Goal: Task Accomplishment & Management: Manage account settings

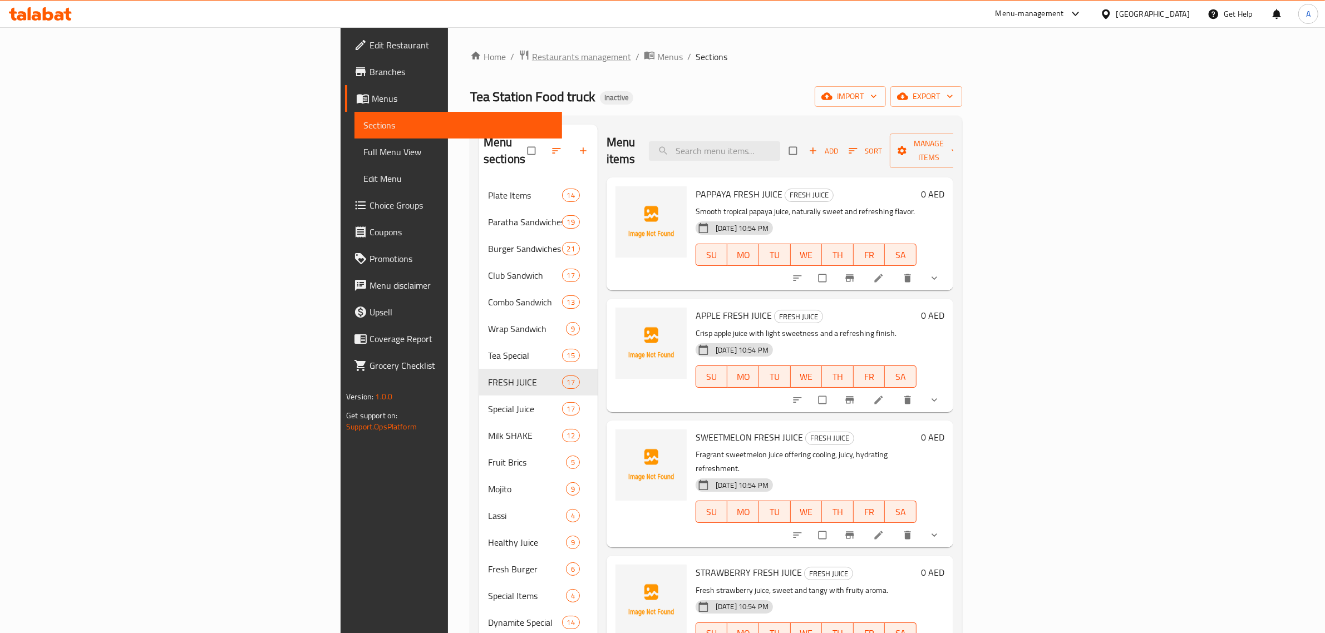
click at [532, 56] on span "Restaurants management" at bounding box center [581, 56] width 99 height 13
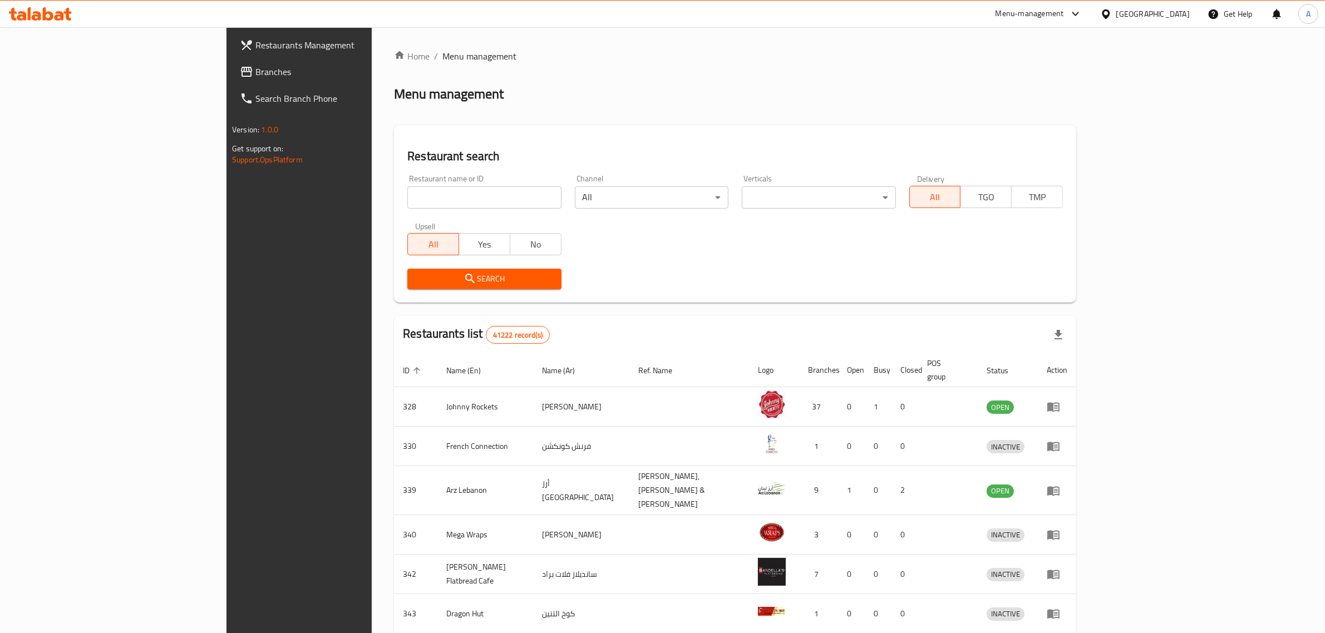
click at [231, 80] on link "Branches" at bounding box center [339, 71] width 217 height 27
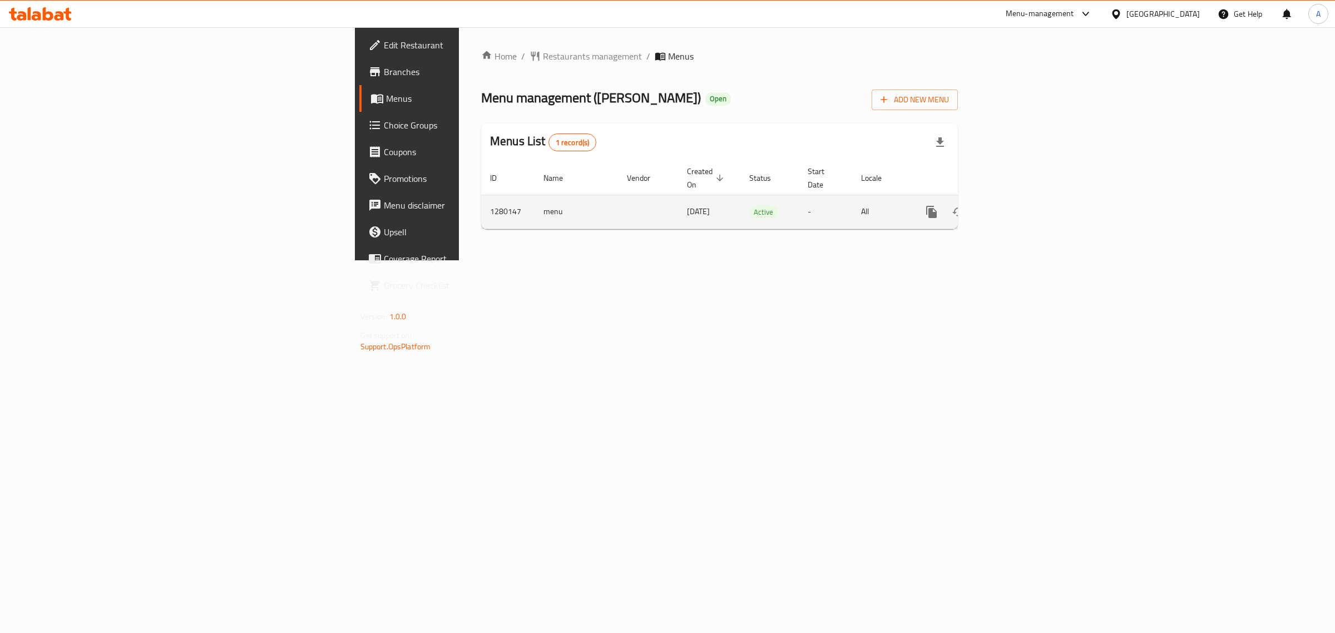
click at [1034, 196] on td "enhanced table" at bounding box center [972, 212] width 125 height 34
click at [1025, 199] on link "enhanced table" at bounding box center [1012, 212] width 27 height 27
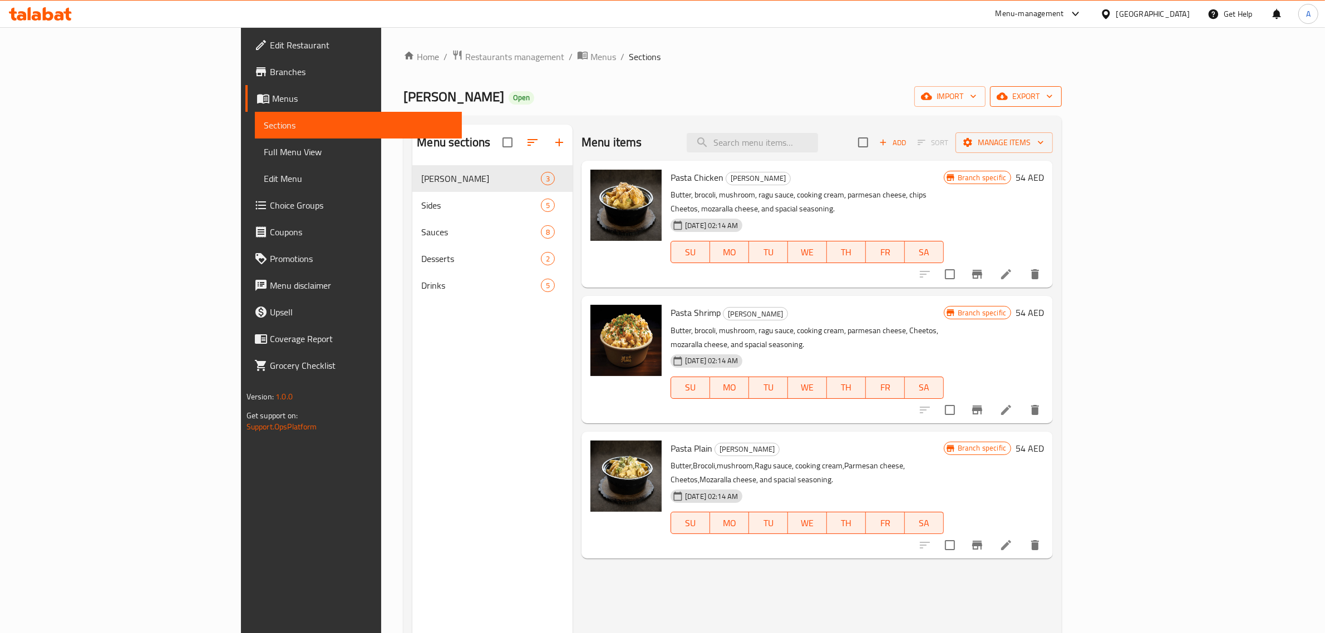
click at [1053, 97] on span "export" at bounding box center [1026, 97] width 54 height 14
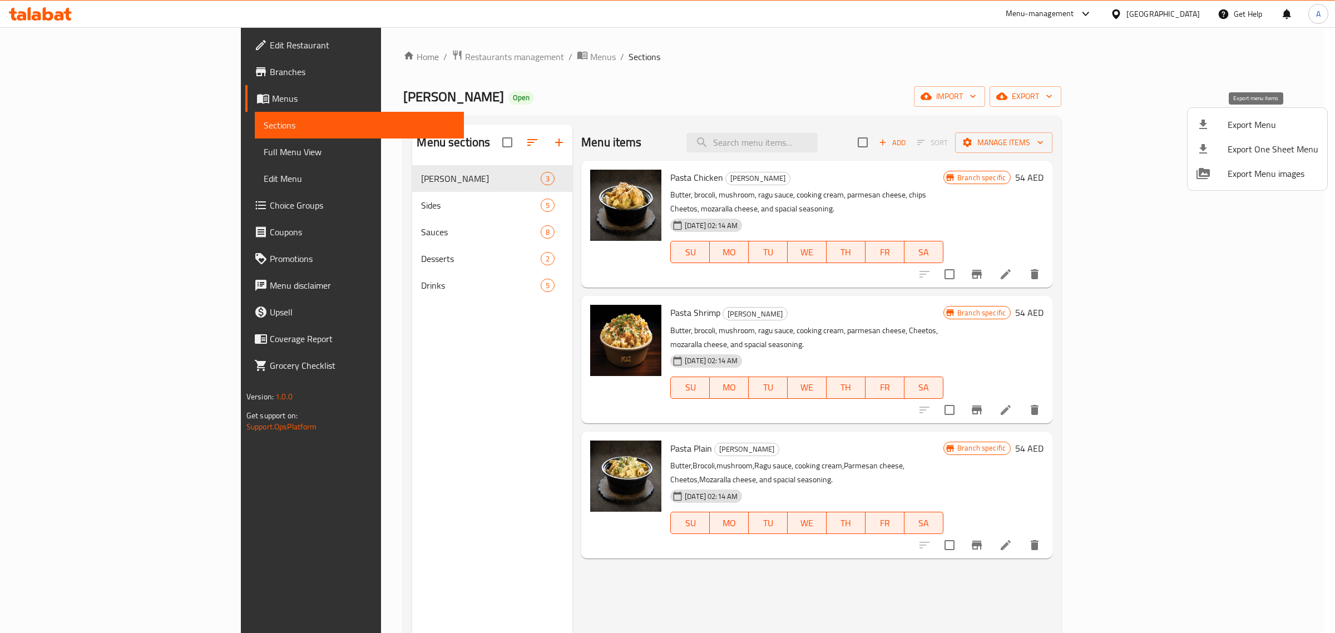
click at [1256, 122] on span "Export Menu" at bounding box center [1273, 124] width 91 height 13
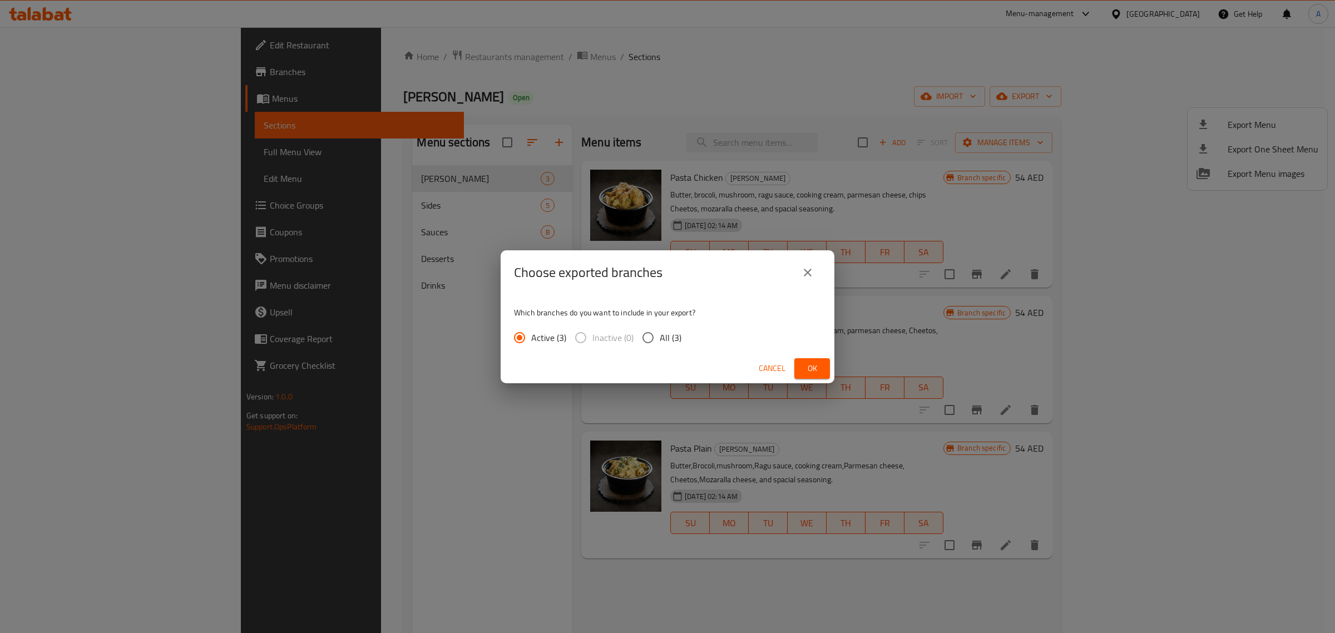
click at [686, 330] on div "Active (3) Inactive (0) All (3)" at bounding box center [602, 337] width 176 height 23
click at [669, 334] on span "All (3)" at bounding box center [671, 337] width 22 height 13
click at [660, 334] on input "All (3)" at bounding box center [647, 337] width 23 height 23
radio input "true"
click at [813, 372] on span "Ok" at bounding box center [812, 369] width 18 height 14
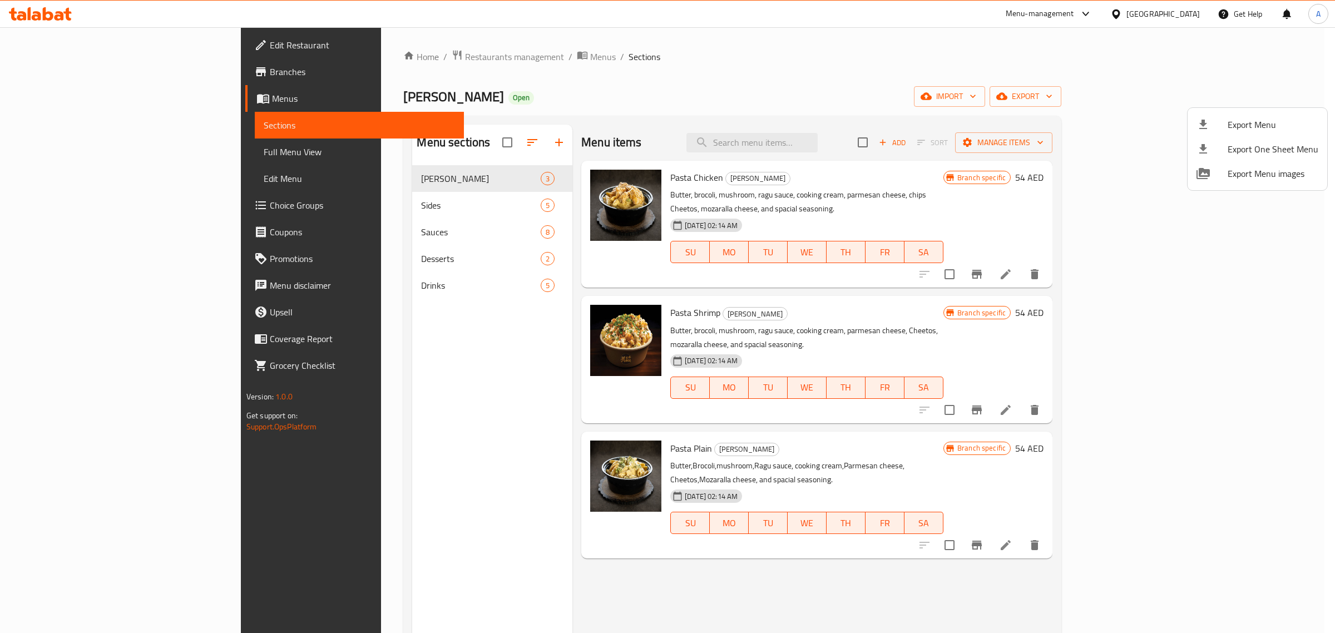
click at [71, 74] on div at bounding box center [667, 316] width 1335 height 633
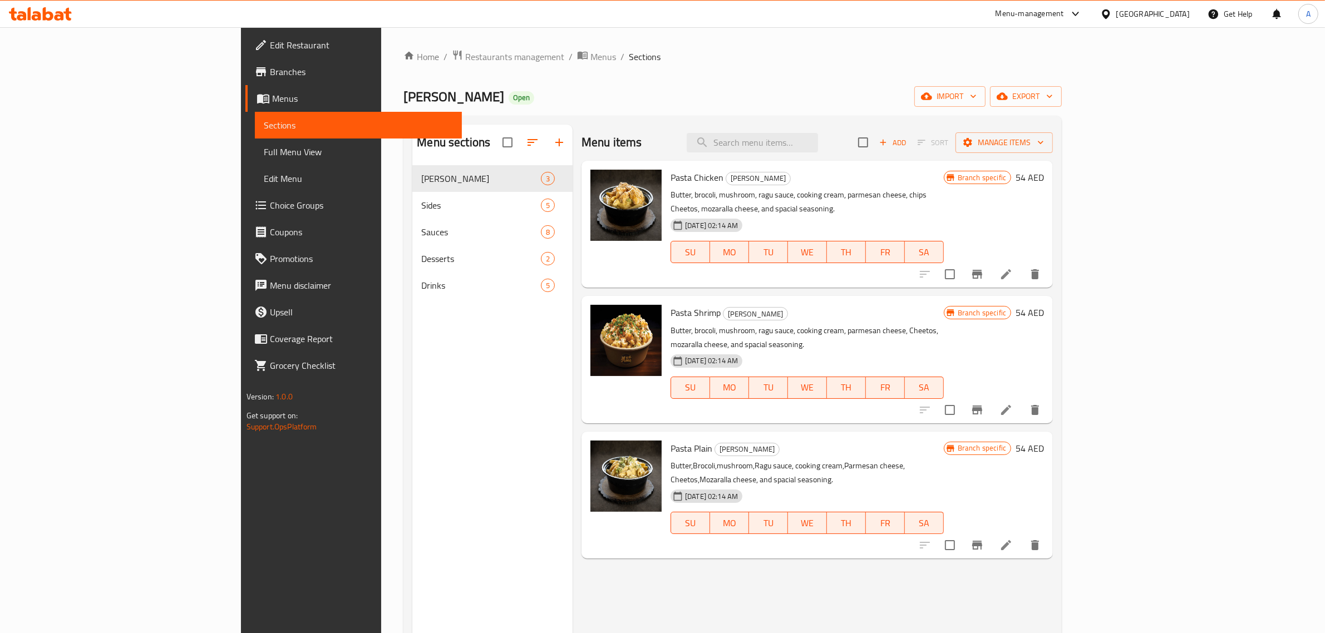
click at [270, 74] on span "Branches" at bounding box center [362, 71] width 184 height 13
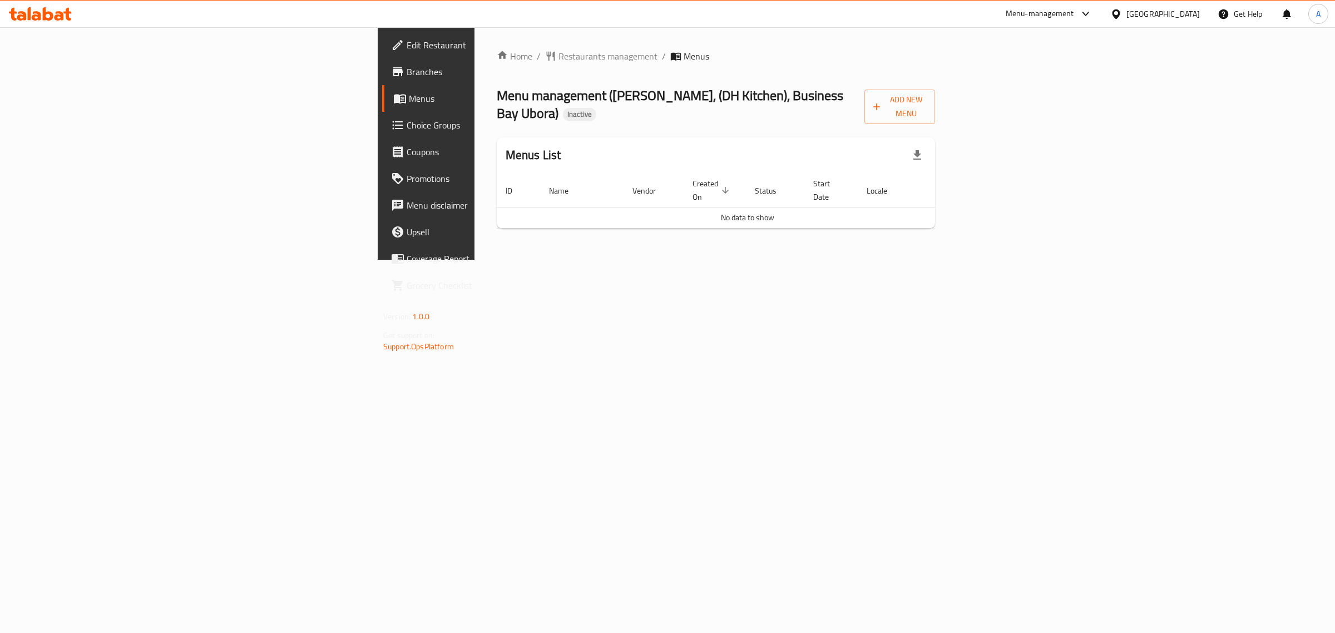
click at [935, 81] on div "Home / Restaurants management / Menus Menu management ( Mac Mingles, (DH Kitche…" at bounding box center [716, 144] width 438 height 188
click at [926, 104] on span "Add New Menu" at bounding box center [899, 107] width 53 height 28
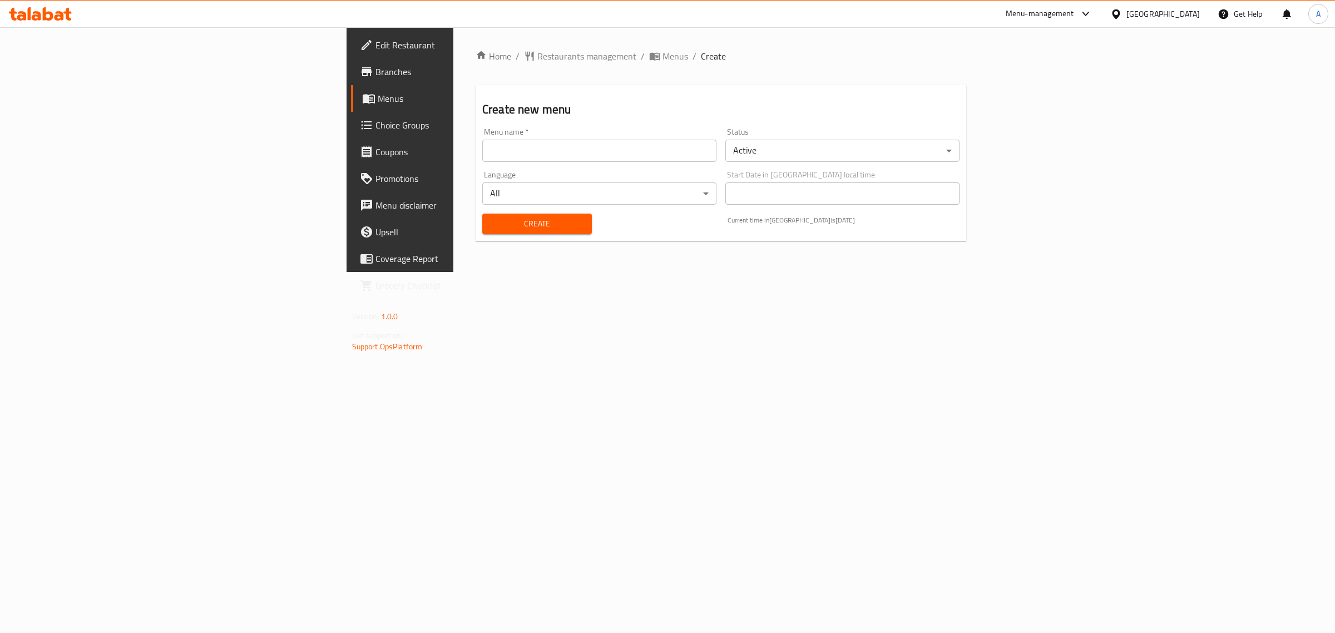
drag, startPoint x: 560, startPoint y: 154, endPoint x: 444, endPoint y: 184, distance: 119.4
click at [560, 154] on input "text" at bounding box center [599, 151] width 234 height 22
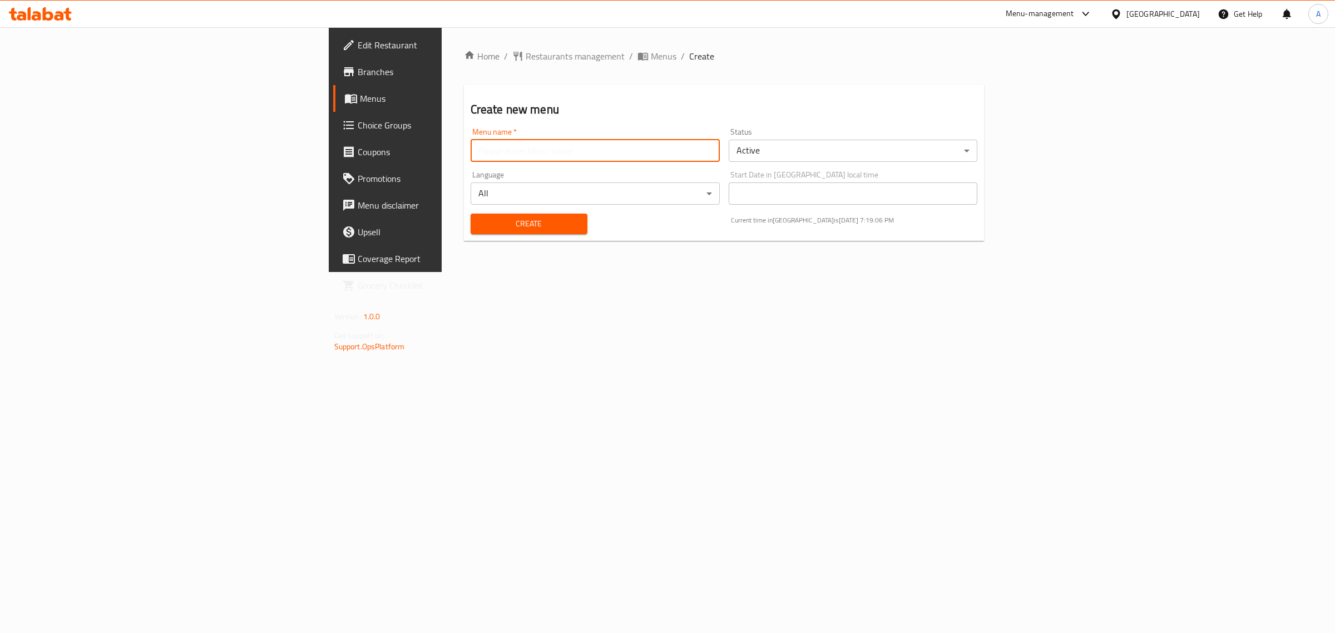
type input "1"
click at [480, 220] on span "Create" at bounding box center [529, 224] width 99 height 14
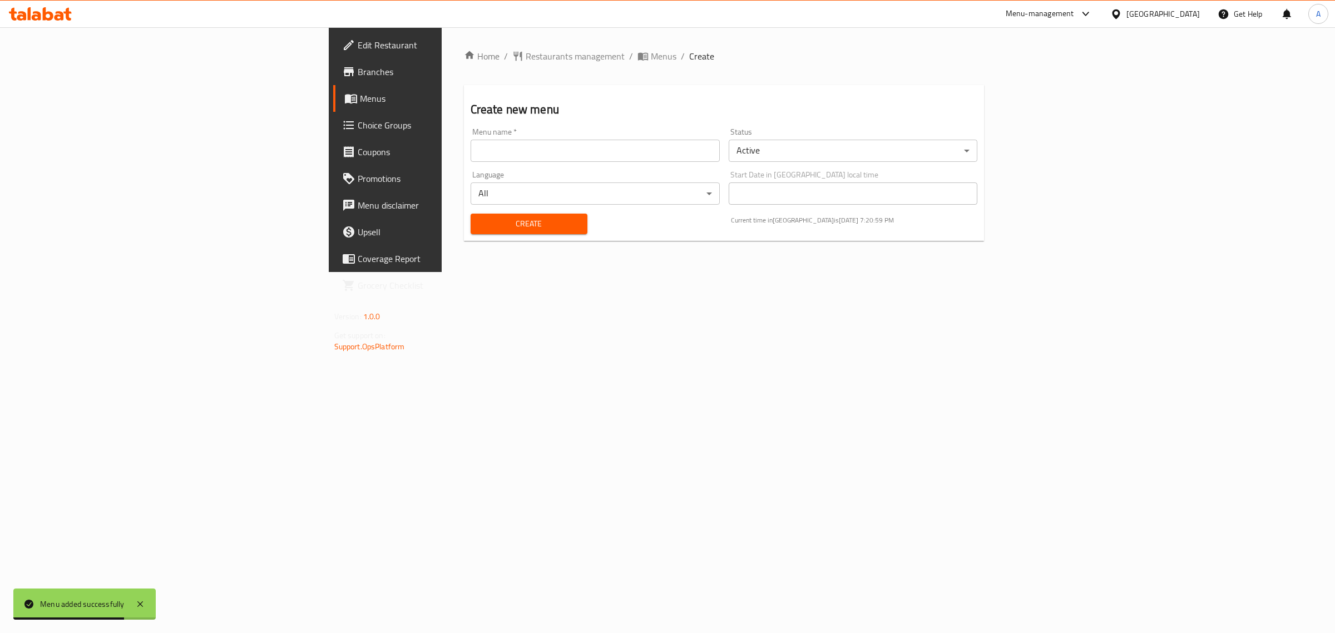
click at [360, 95] on span "Menus" at bounding box center [451, 98] width 183 height 13
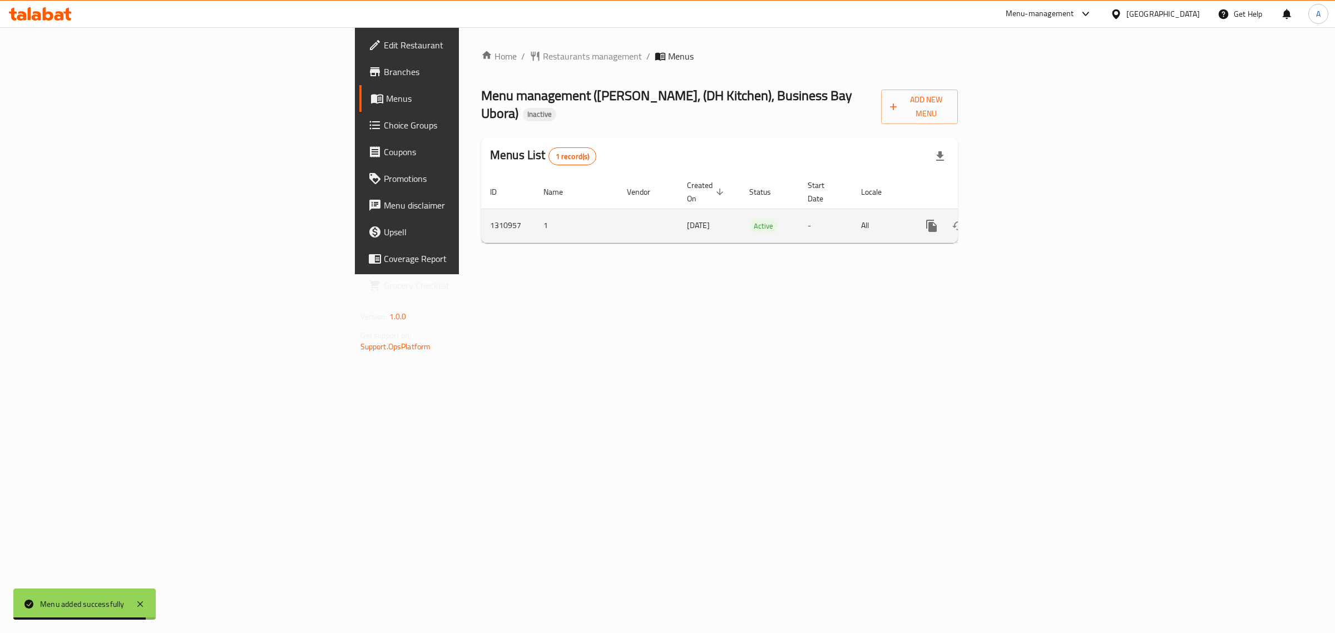
click at [1025, 213] on link "enhanced table" at bounding box center [1012, 226] width 27 height 27
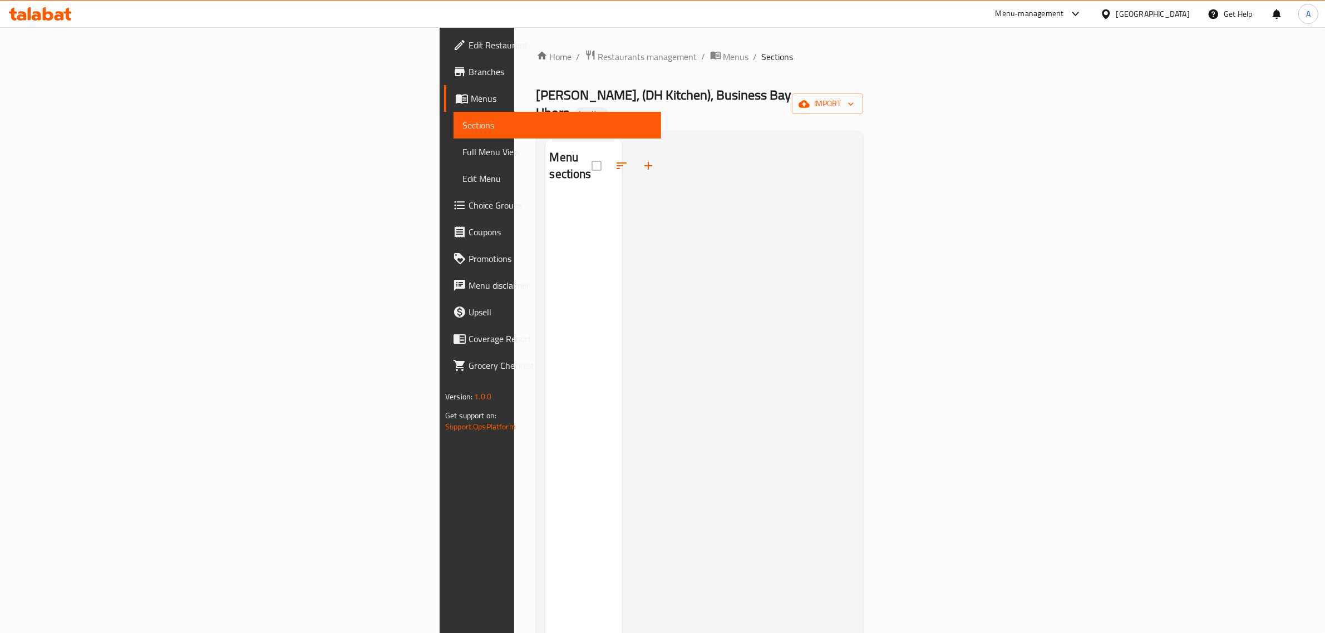
click at [468, 74] on span "Branches" at bounding box center [560, 71] width 184 height 13
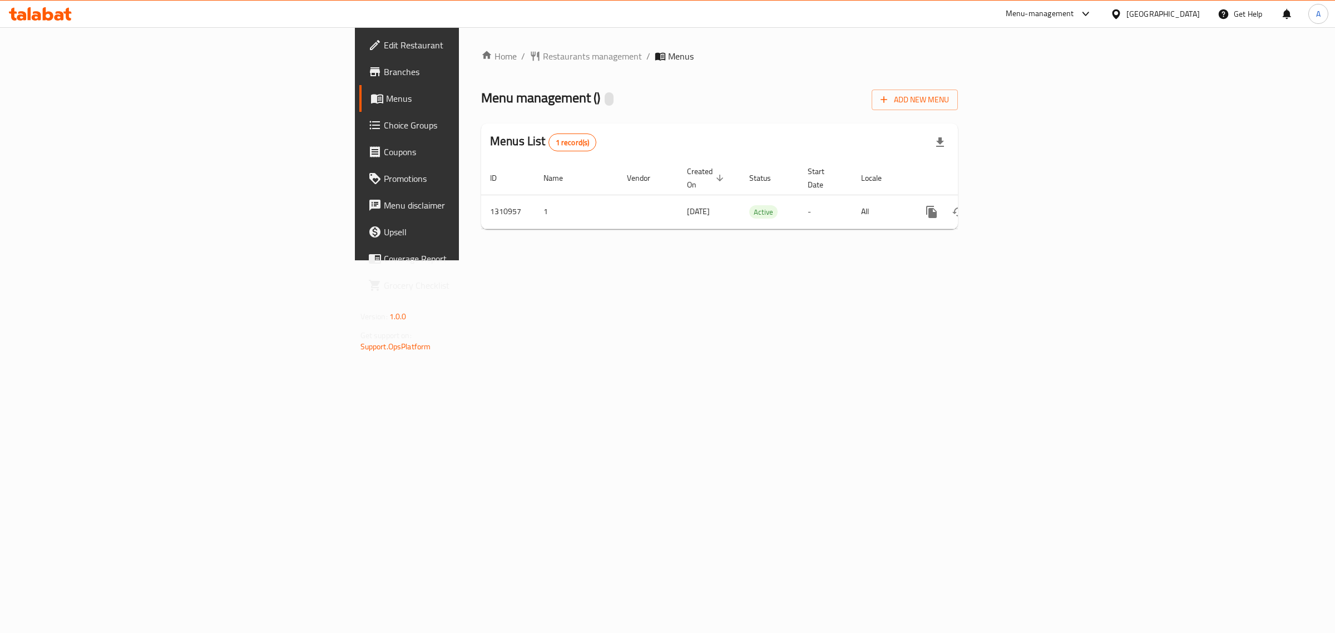
drag, startPoint x: 808, startPoint y: 92, endPoint x: 1024, endPoint y: 112, distance: 216.8
click at [809, 92] on div "Menu management ( ) Add New Menu" at bounding box center [719, 97] width 477 height 25
click at [1019, 205] on icon "enhanced table" at bounding box center [1011, 211] width 13 height 13
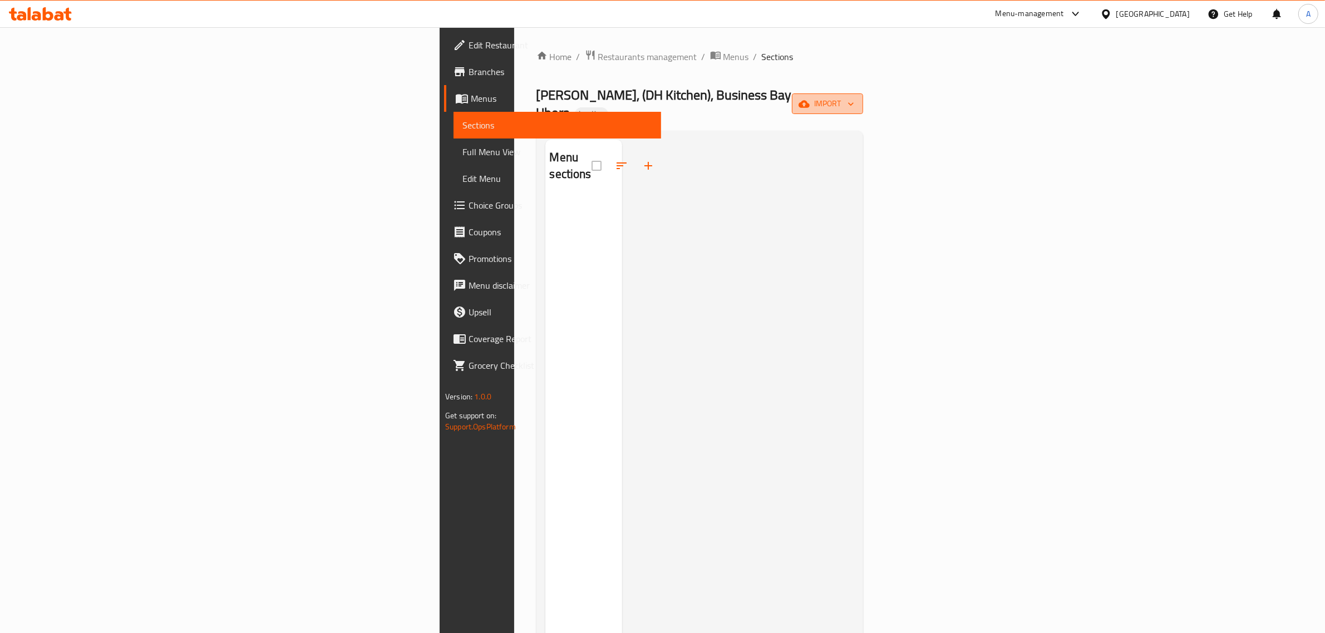
click at [854, 97] on span "import" at bounding box center [827, 104] width 53 height 14
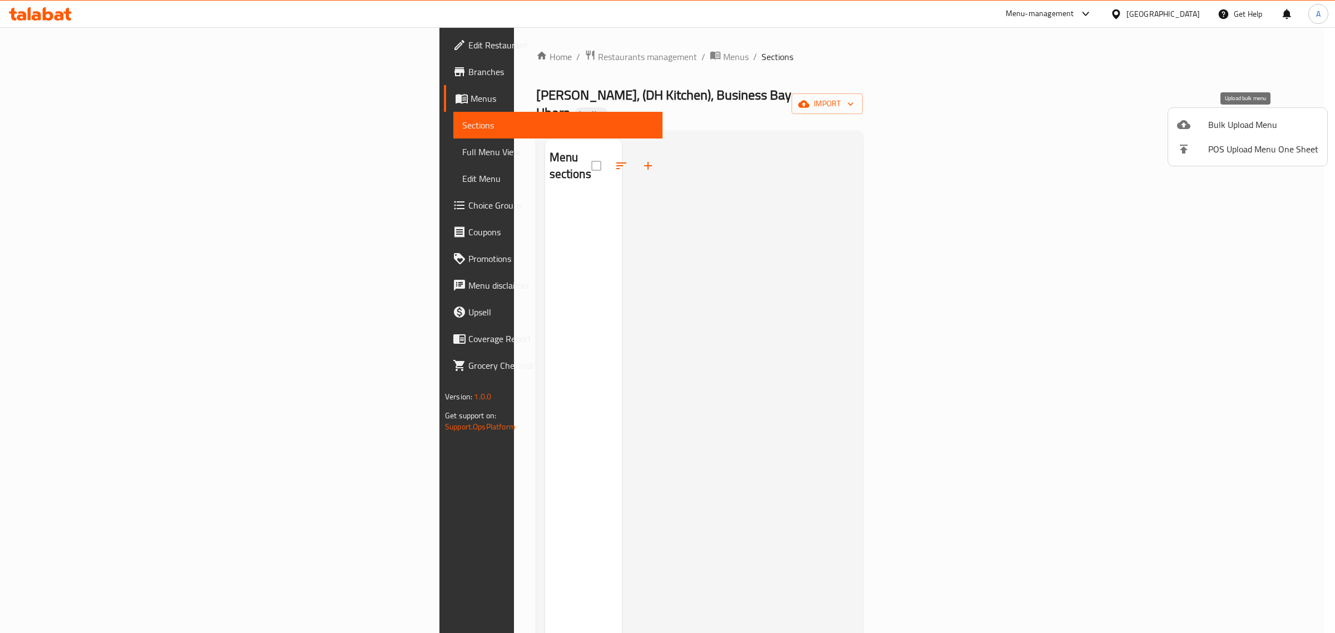
click at [1222, 128] on span "Bulk Upload Menu" at bounding box center [1263, 124] width 110 height 13
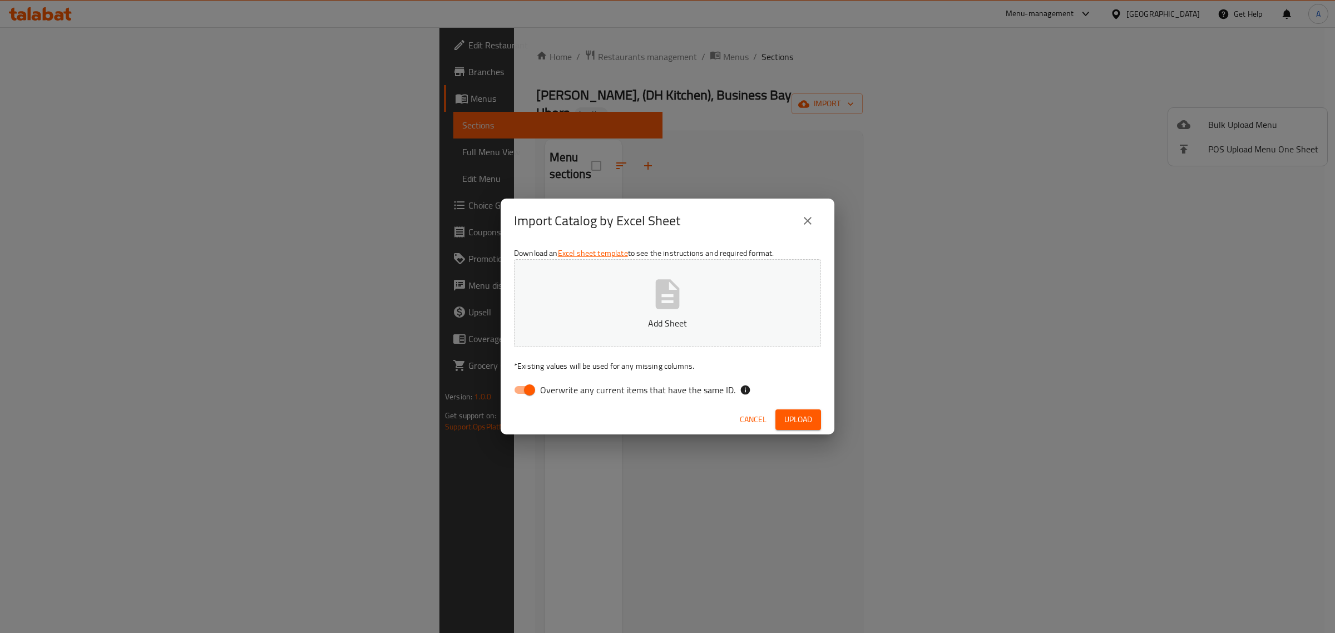
click at [580, 391] on span "Overwrite any current items that have the same ID." at bounding box center [637, 389] width 195 height 13
click at [561, 391] on input "Overwrite any current items that have the same ID." at bounding box center [529, 389] width 63 height 21
checkbox input "false"
click at [606, 310] on button "Add Sheet" at bounding box center [667, 303] width 307 height 88
click at [791, 431] on div "Cancel Upload" at bounding box center [668, 419] width 334 height 29
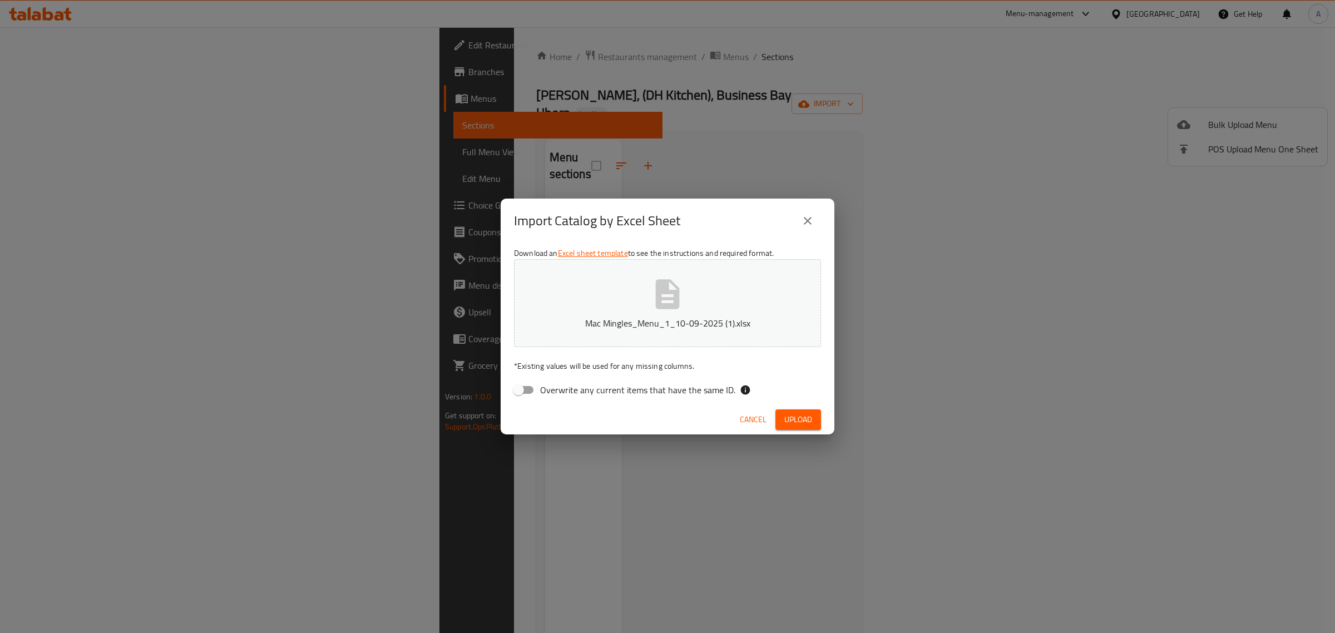
click at [789, 424] on span "Upload" at bounding box center [798, 420] width 28 height 14
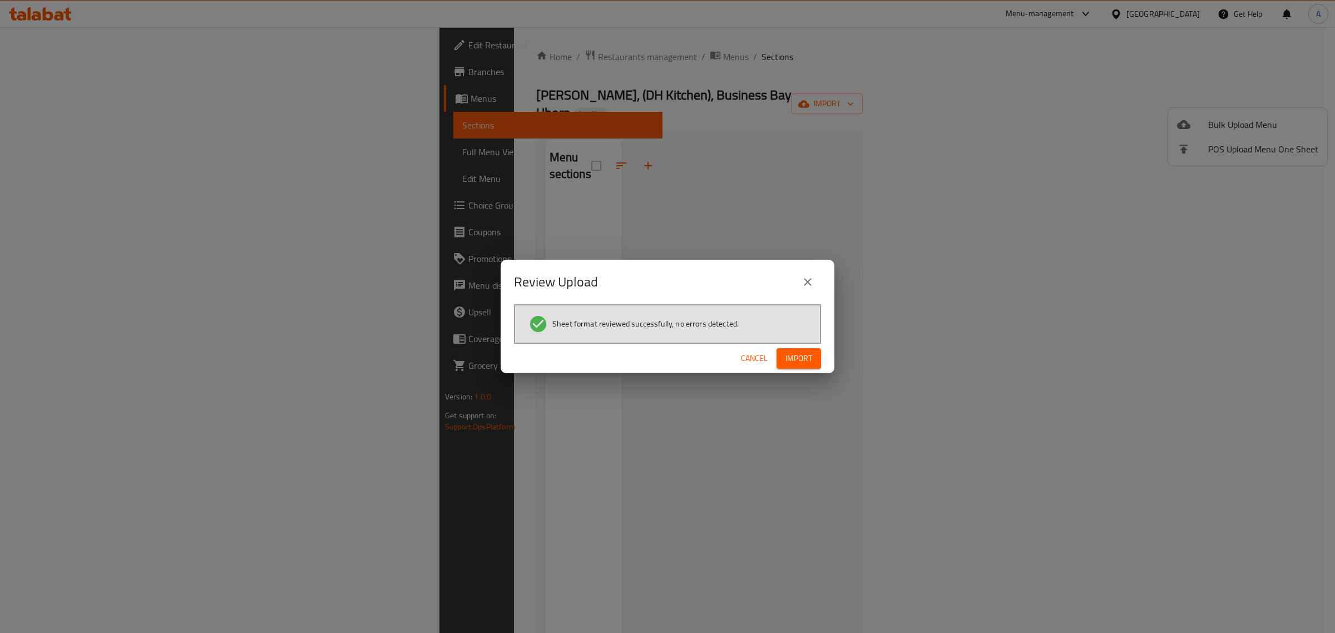
click at [789, 360] on span "Import" at bounding box center [799, 359] width 27 height 14
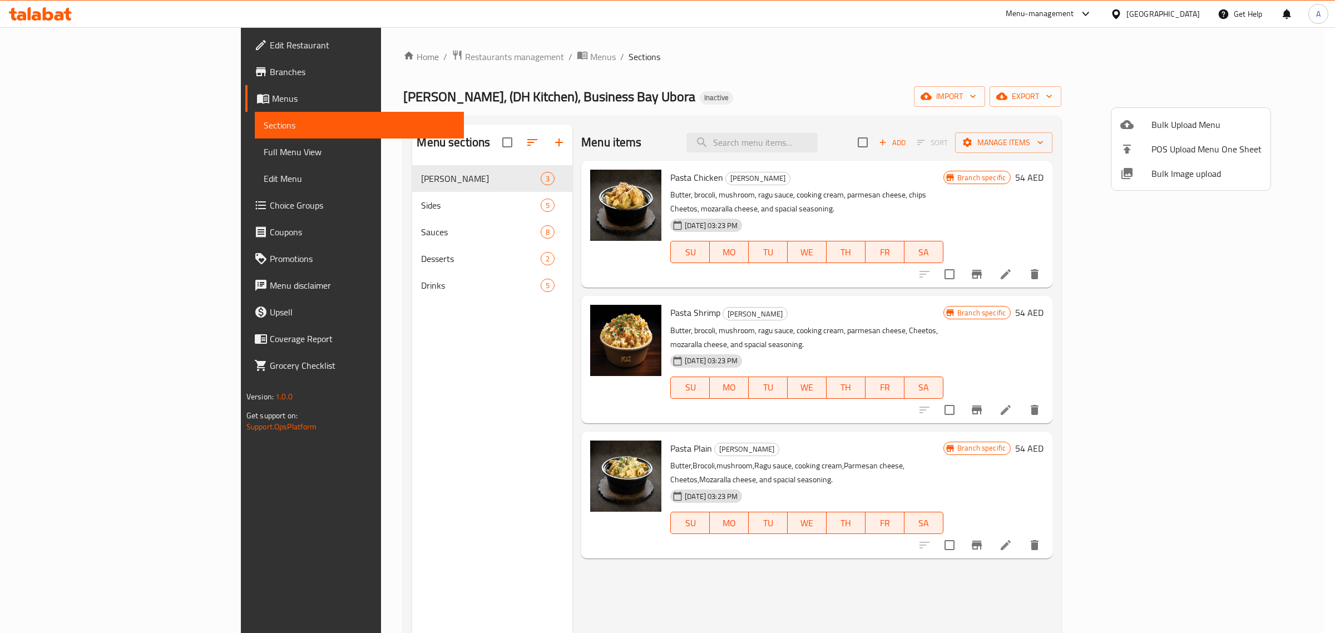
drag, startPoint x: 417, startPoint y: 597, endPoint x: 418, endPoint y: 589, distance: 8.4
click at [417, 597] on div at bounding box center [667, 316] width 1335 height 633
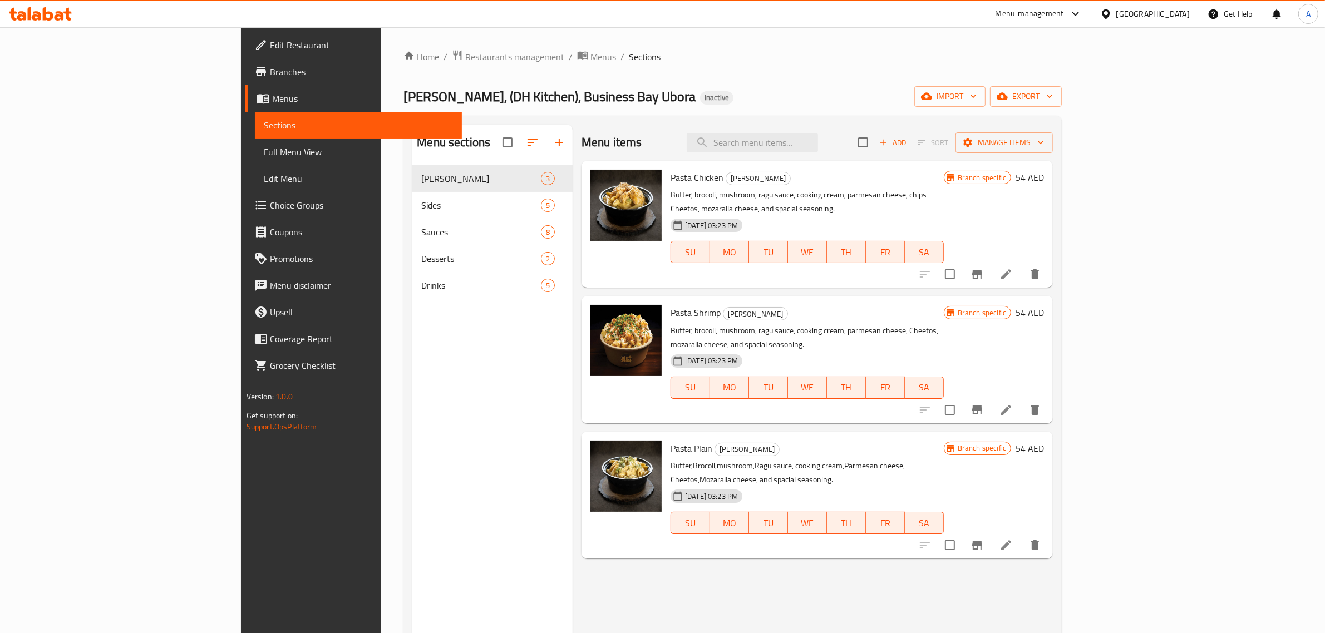
click at [270, 43] on span "Edit Restaurant" at bounding box center [362, 44] width 184 height 13
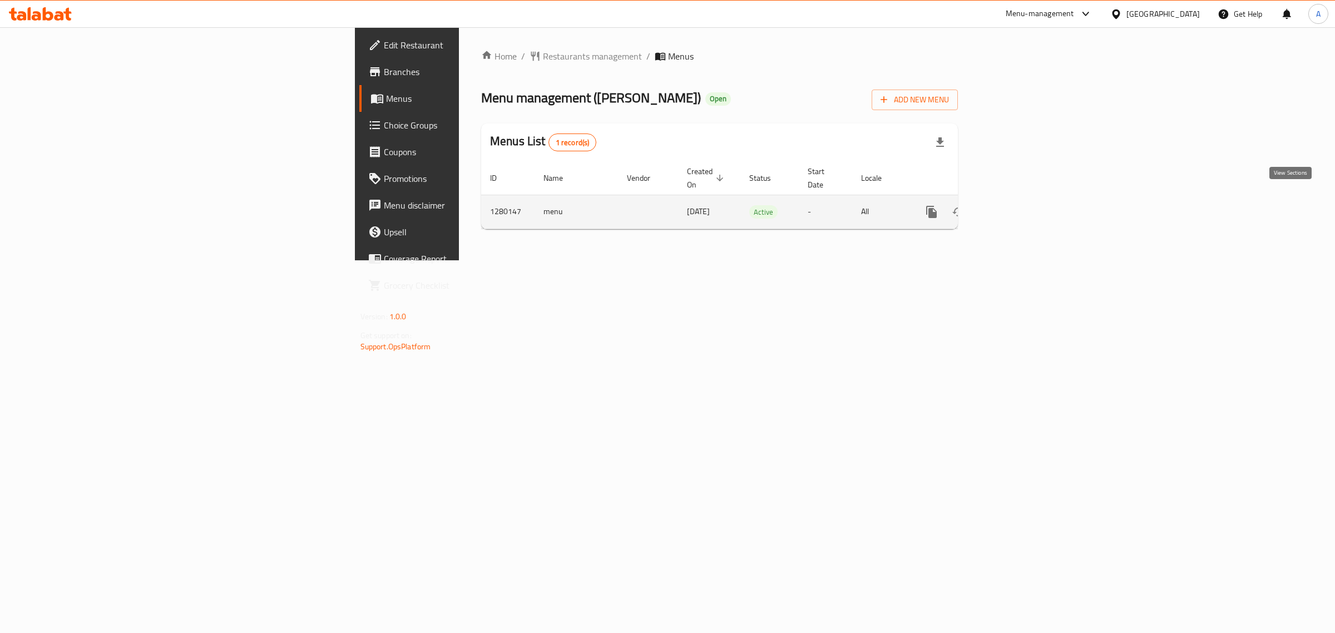
click at [1017, 207] on icon "enhanced table" at bounding box center [1012, 212] width 10 height 10
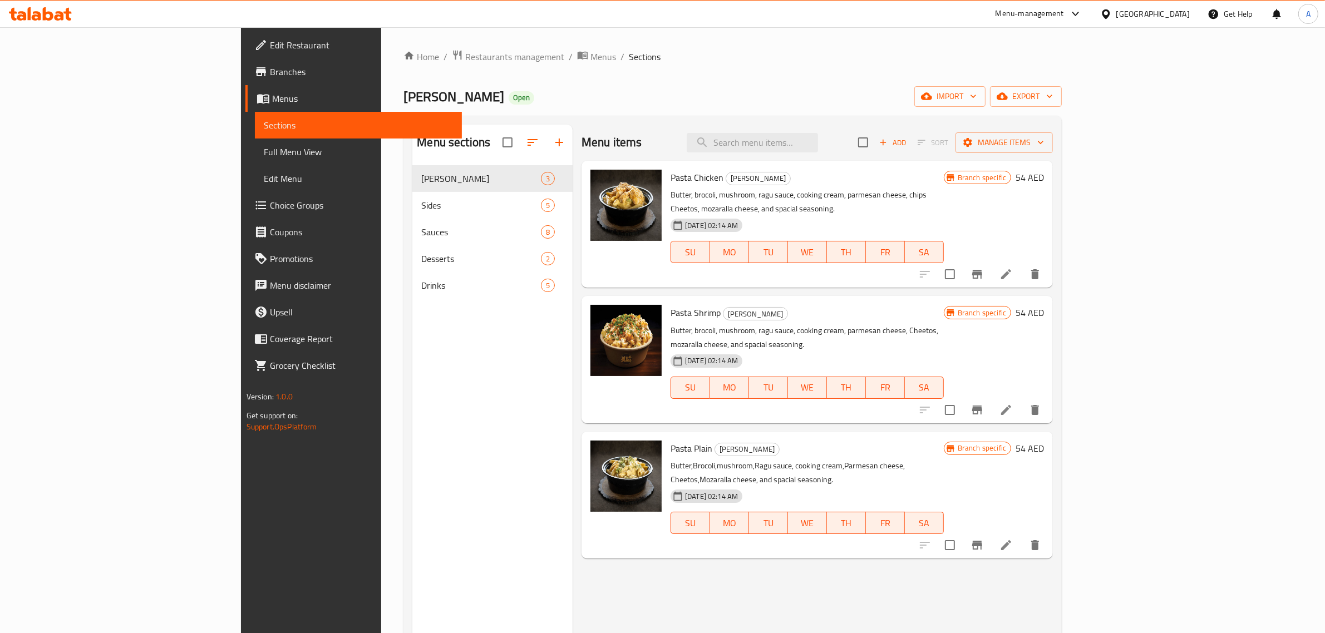
click at [463, 371] on div "Menu sections Mac Mingles 3 Sides 5 Sauces 8 Desserts 2 Drinks 5" at bounding box center [492, 441] width 160 height 633
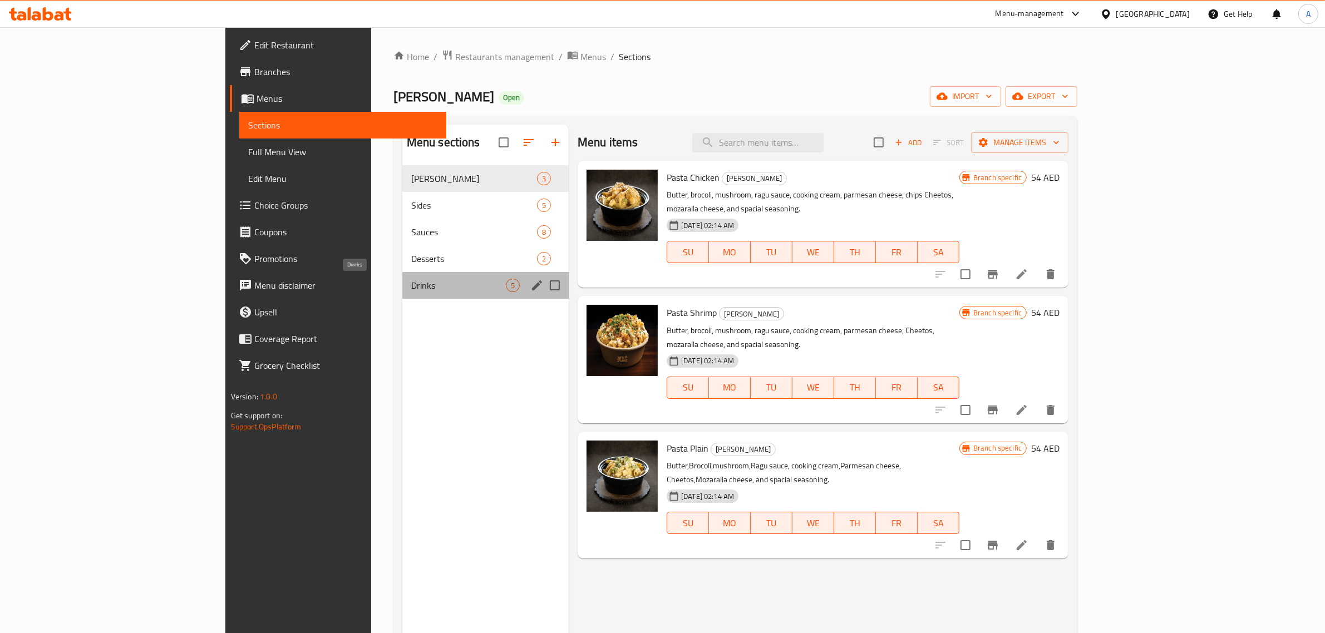
click at [411, 285] on span "Drinks" at bounding box center [458, 285] width 95 height 13
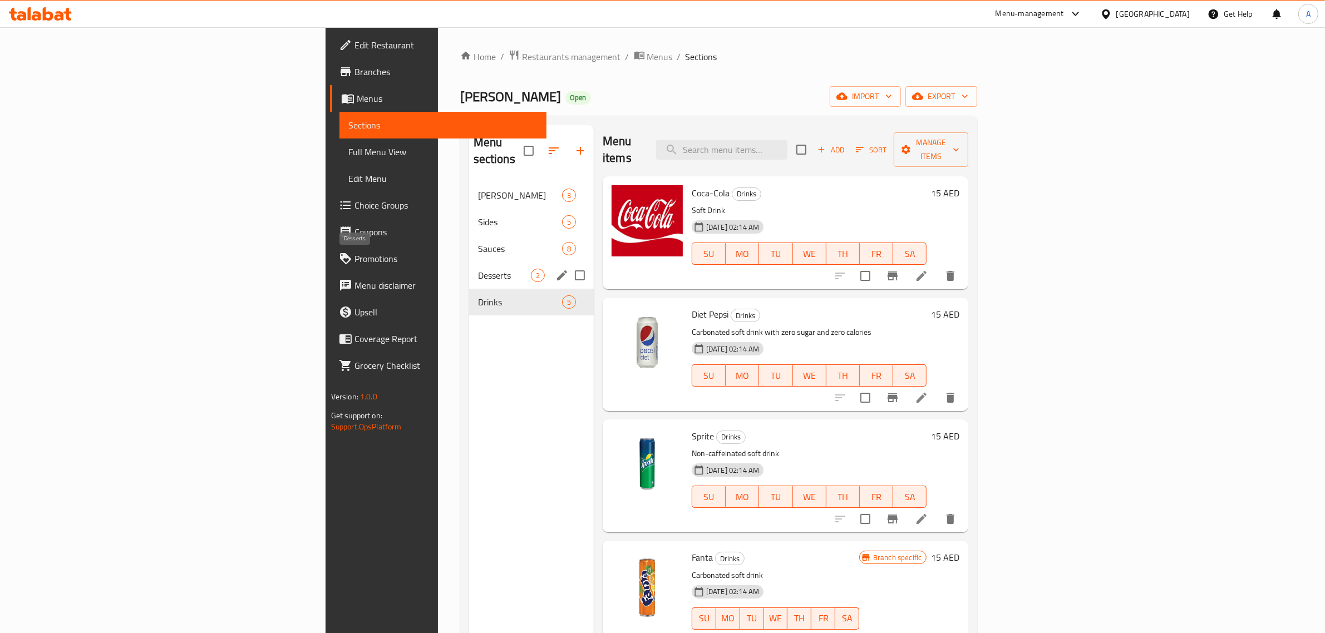
click at [478, 269] on span "Desserts" at bounding box center [504, 275] width 53 height 13
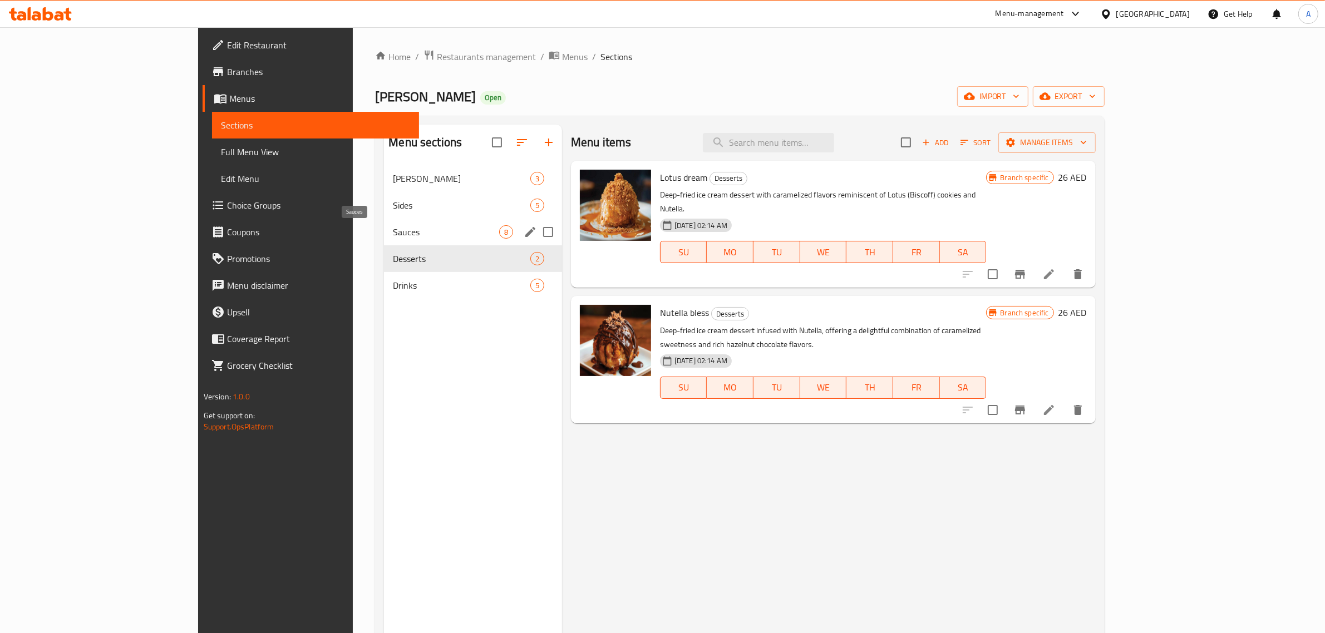
click at [393, 236] on span "Sauces" at bounding box center [446, 231] width 106 height 13
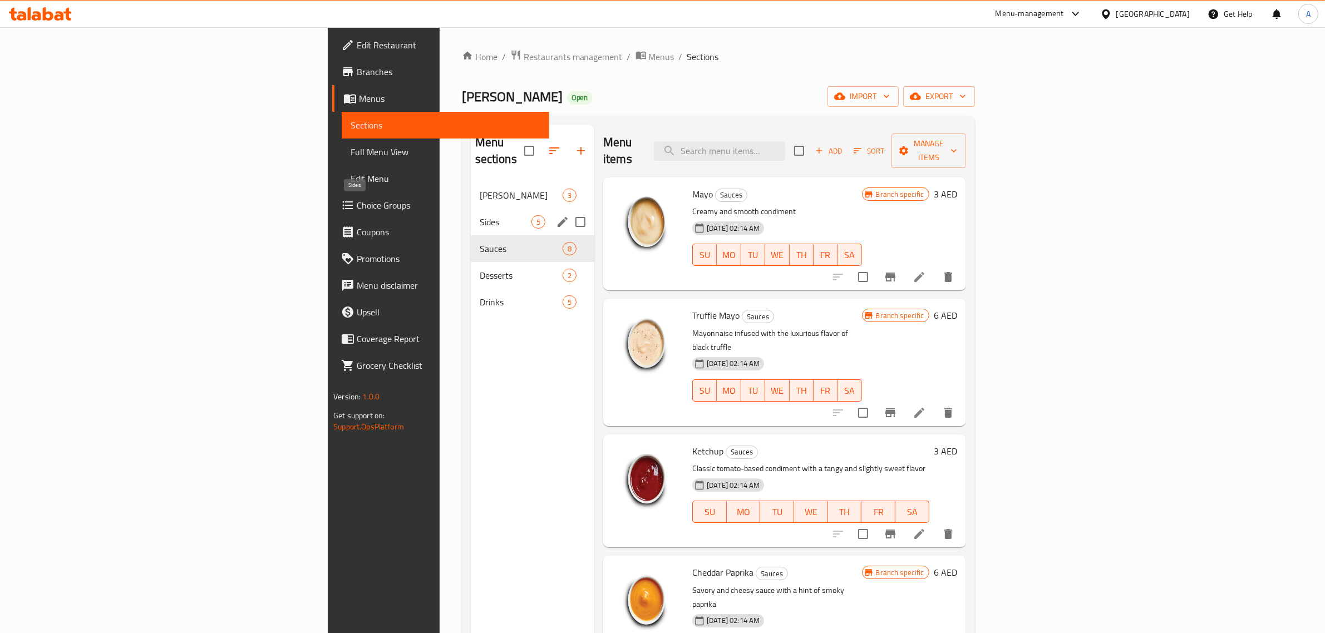
click at [480, 215] on span "Sides" at bounding box center [506, 221] width 52 height 13
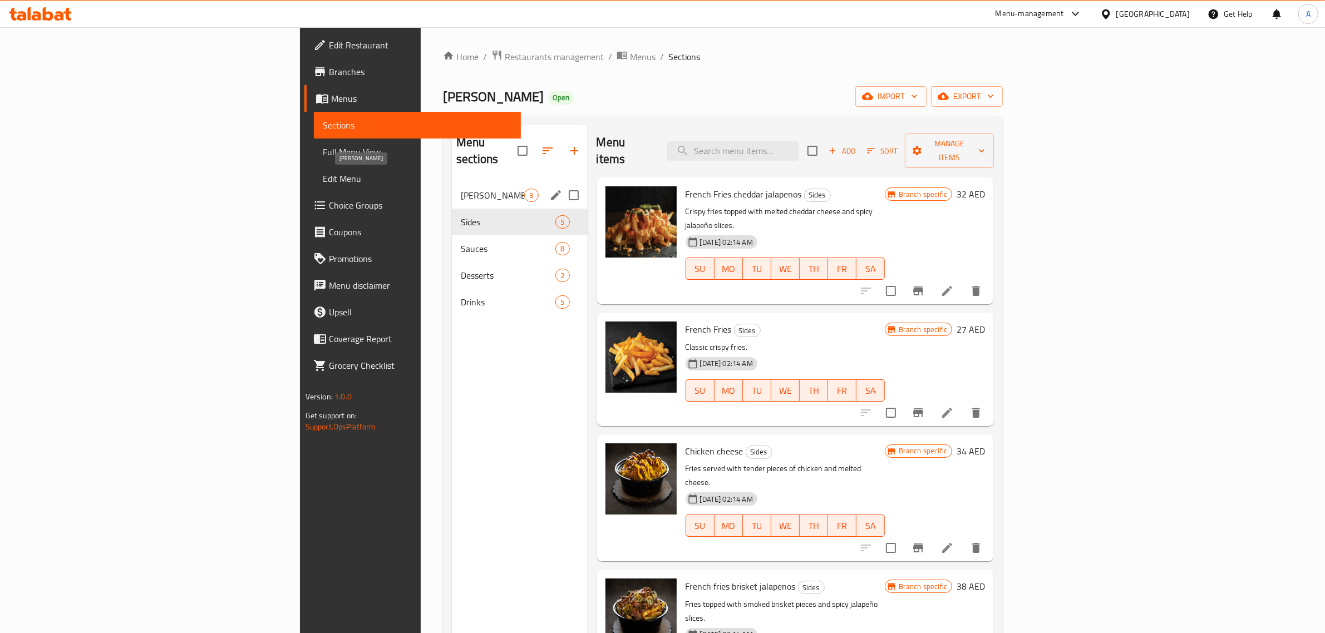
click at [461, 189] on span "[PERSON_NAME]" at bounding box center [492, 195] width 63 height 13
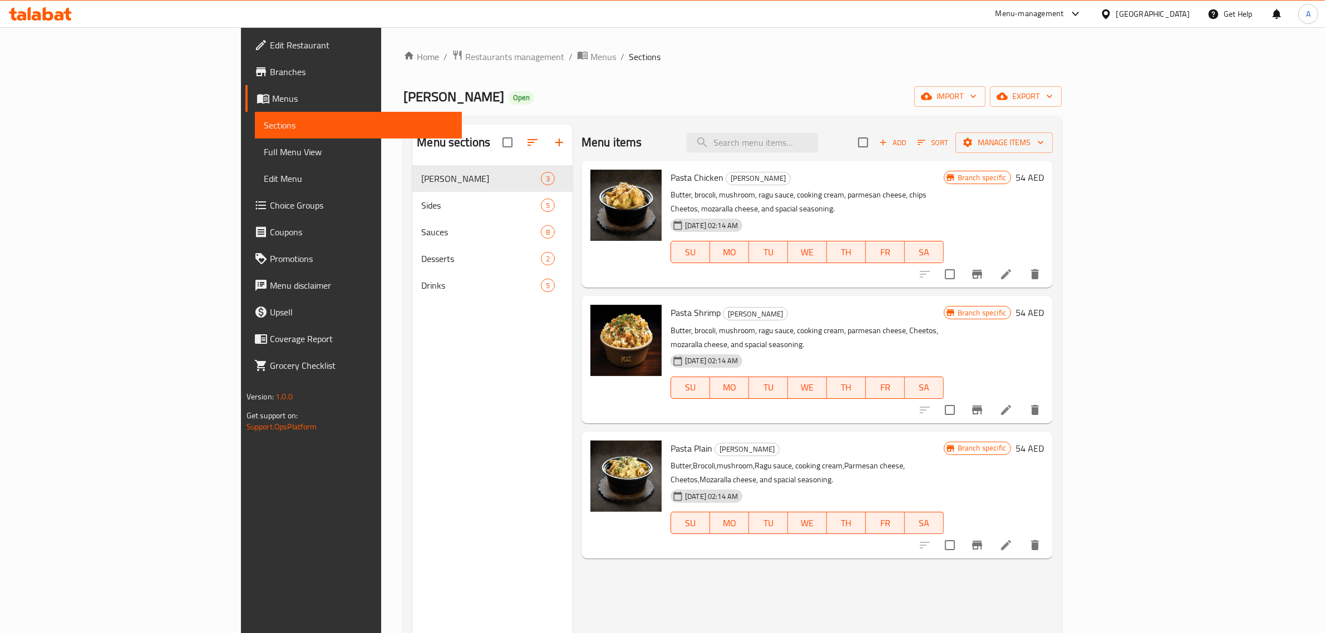
click at [412, 345] on div "Menu sections Mac Mingles 3 Sides 5 Sauces 8 Desserts 2 Drinks 5" at bounding box center [492, 441] width 160 height 633
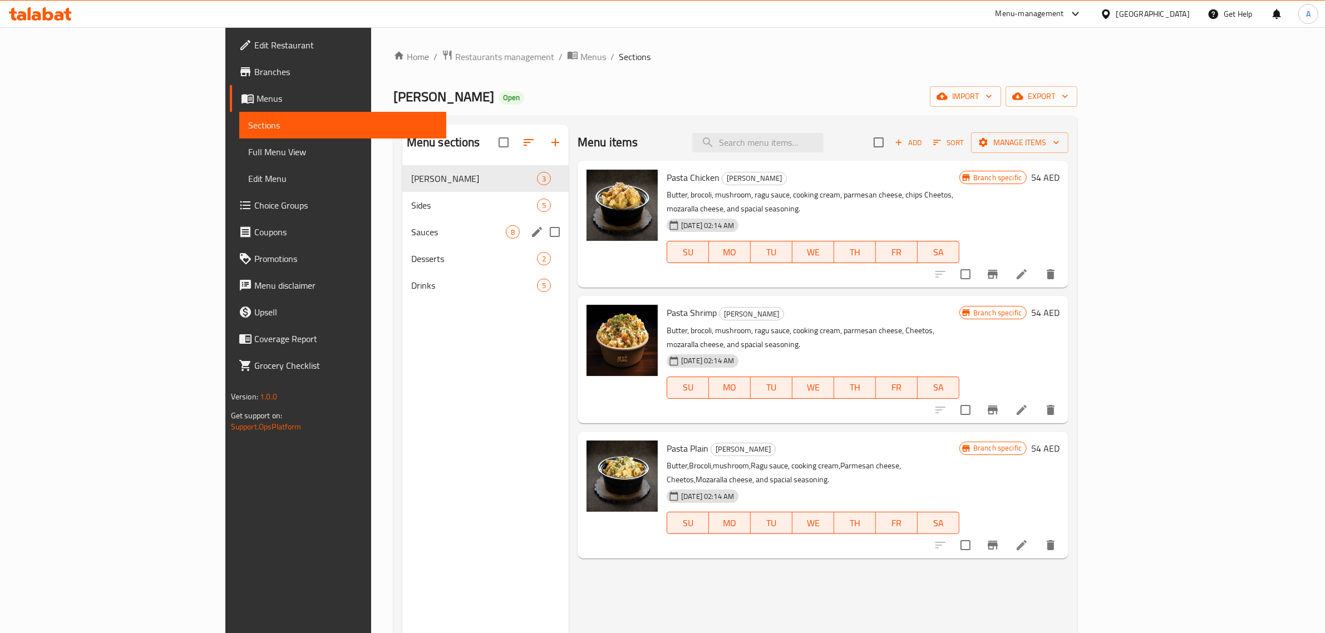
click at [402, 224] on div "Sauces 8" at bounding box center [485, 232] width 166 height 27
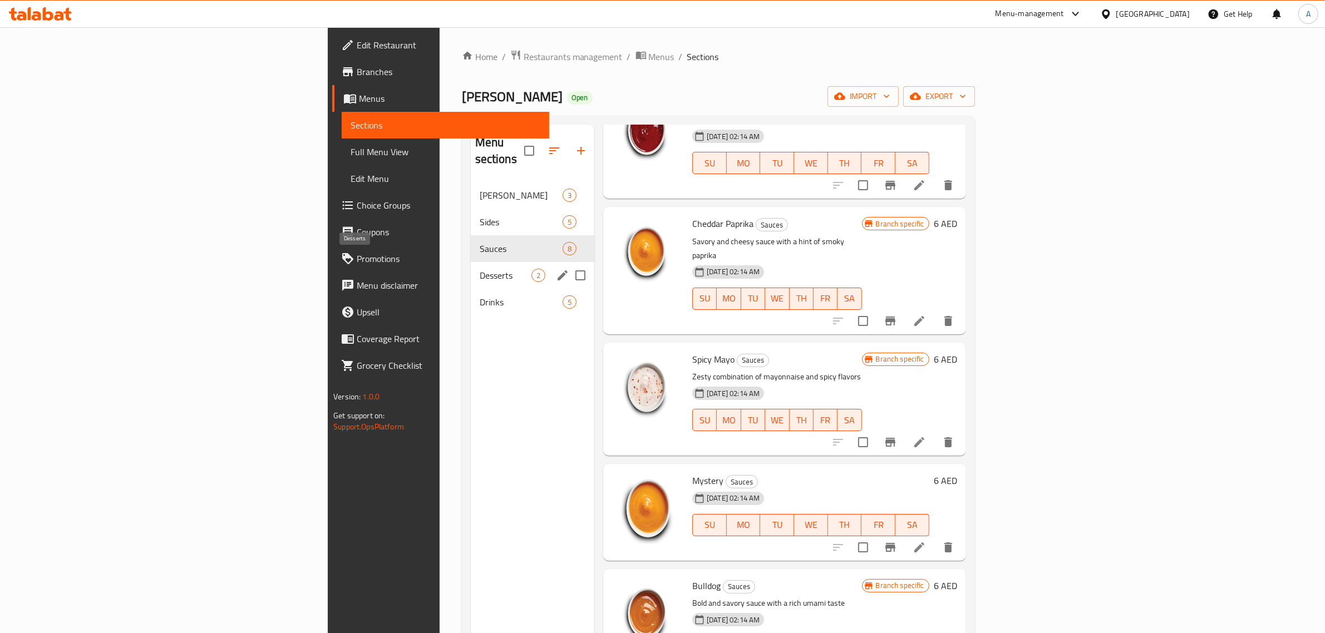
click at [480, 269] on span "Desserts" at bounding box center [506, 275] width 52 height 13
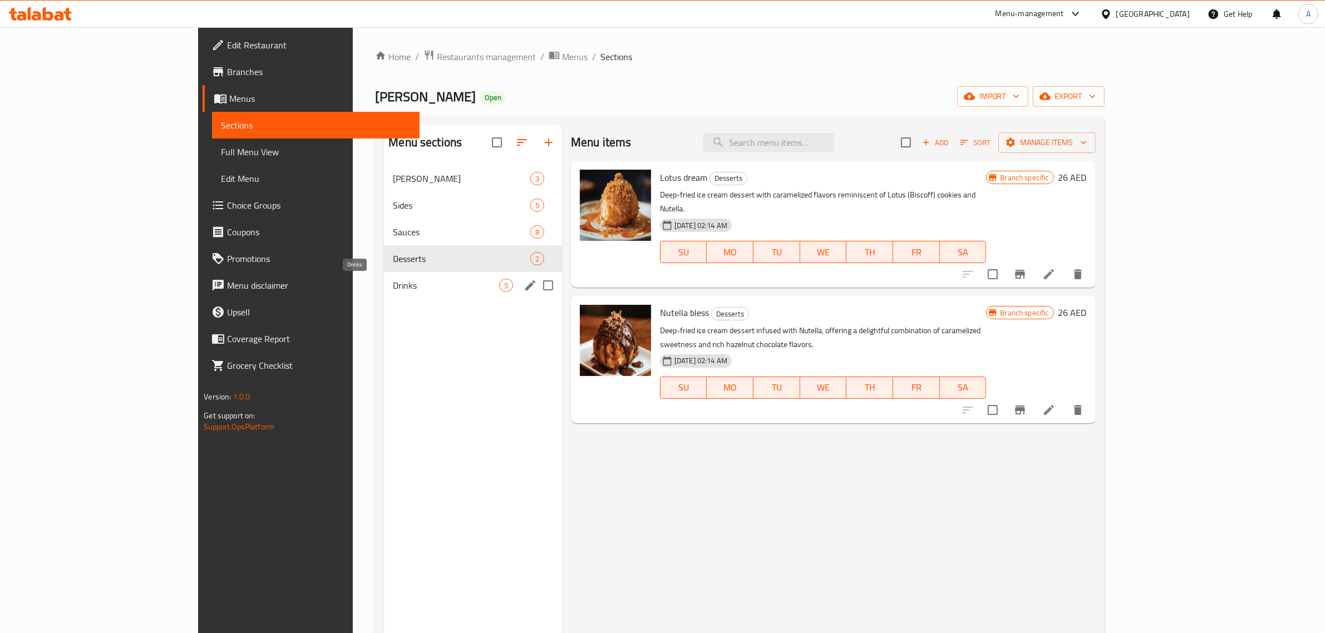
click at [393, 284] on span "Drinks" at bounding box center [446, 285] width 106 height 13
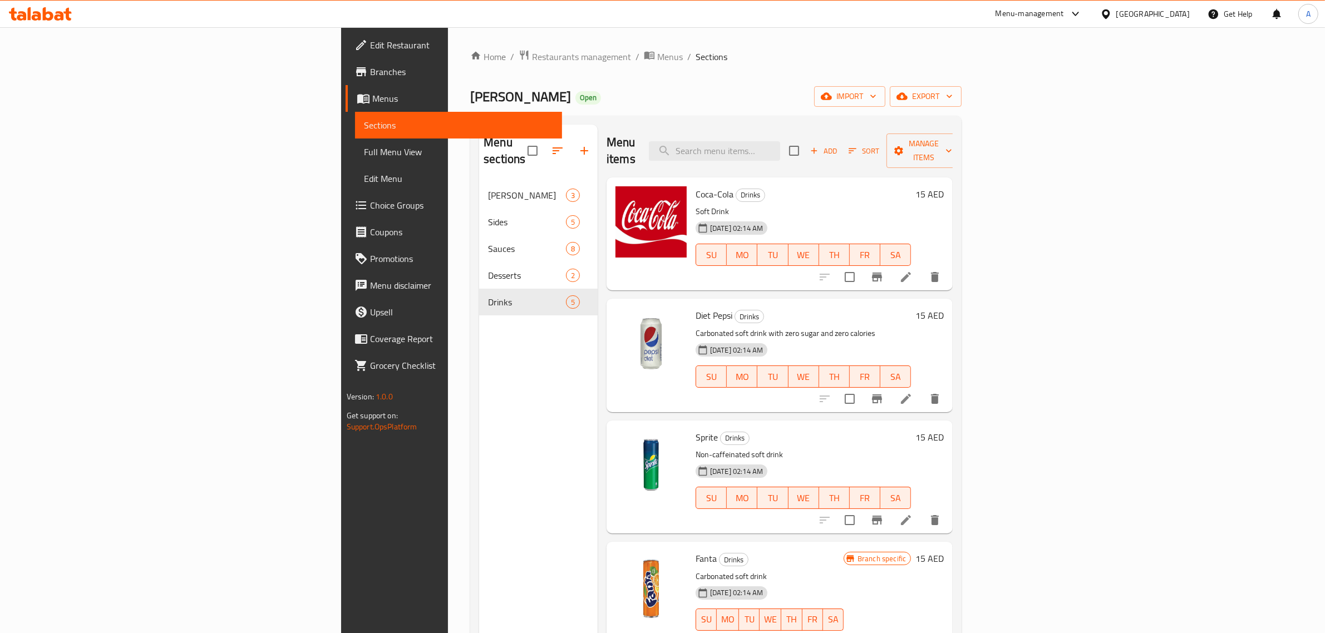
click at [479, 352] on div "Menu sections Mac Mingles 3 Sides 5 Sauces 8 Desserts 2 Drinks 5" at bounding box center [538, 441] width 119 height 633
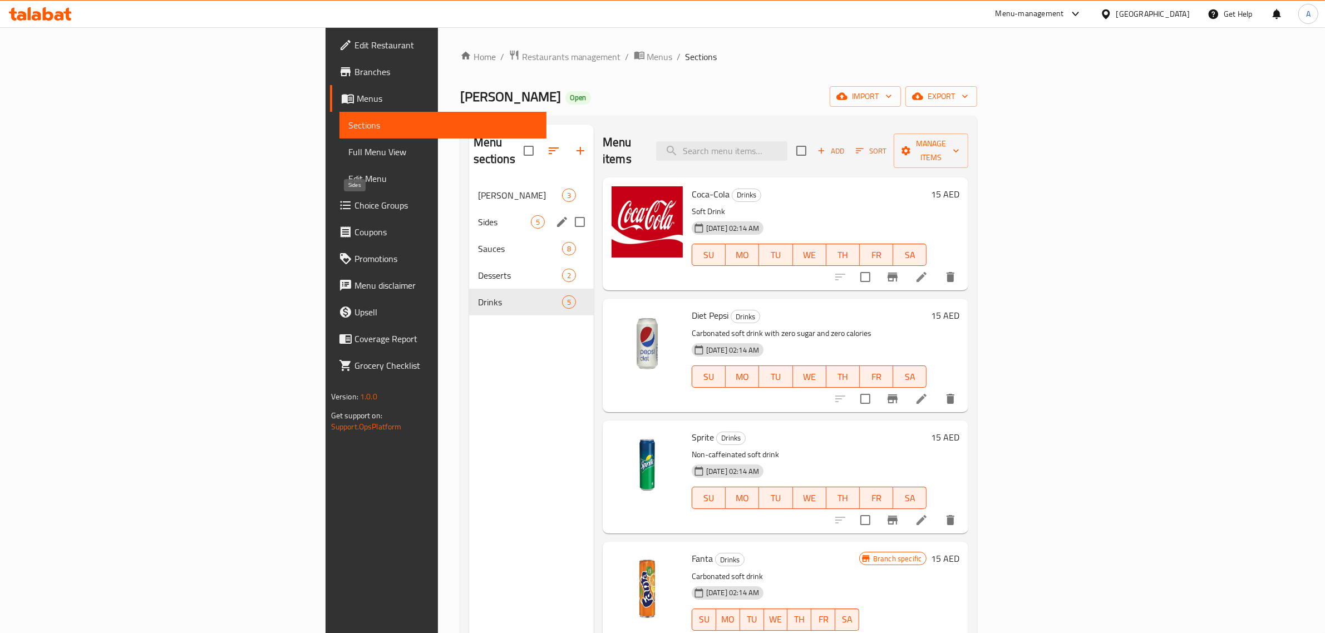
click at [469, 209] on div "Sides 5" at bounding box center [531, 222] width 125 height 27
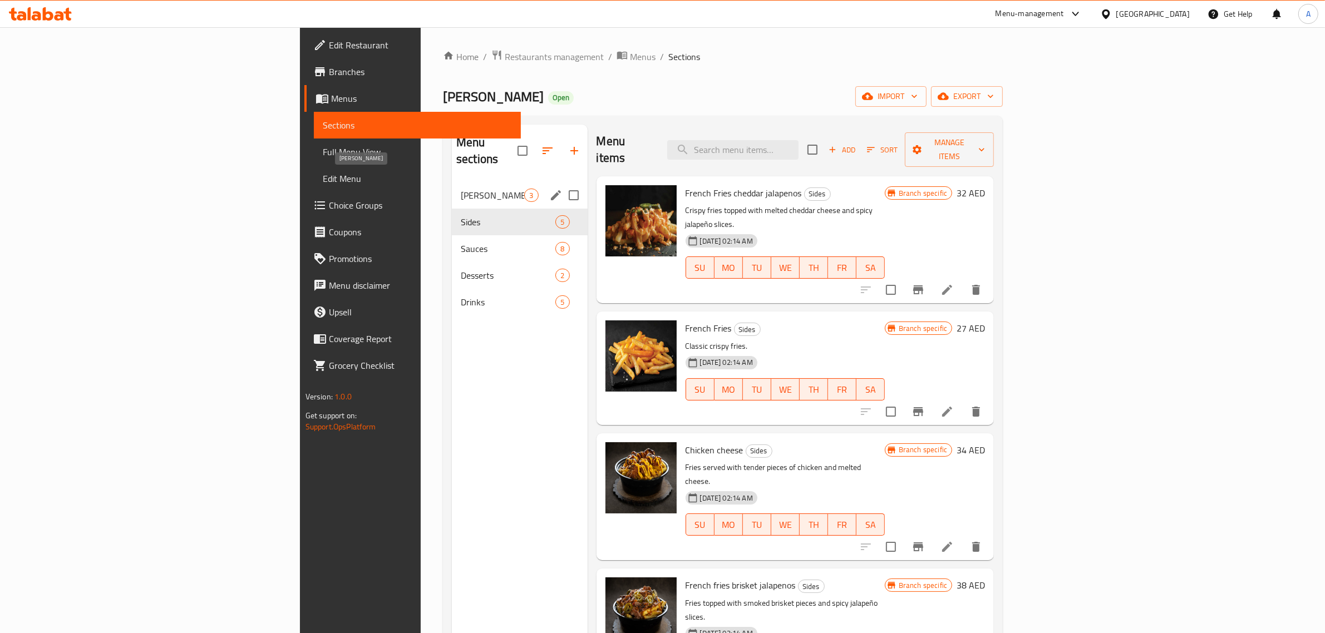
click at [461, 189] on span "[PERSON_NAME]" at bounding box center [492, 195] width 63 height 13
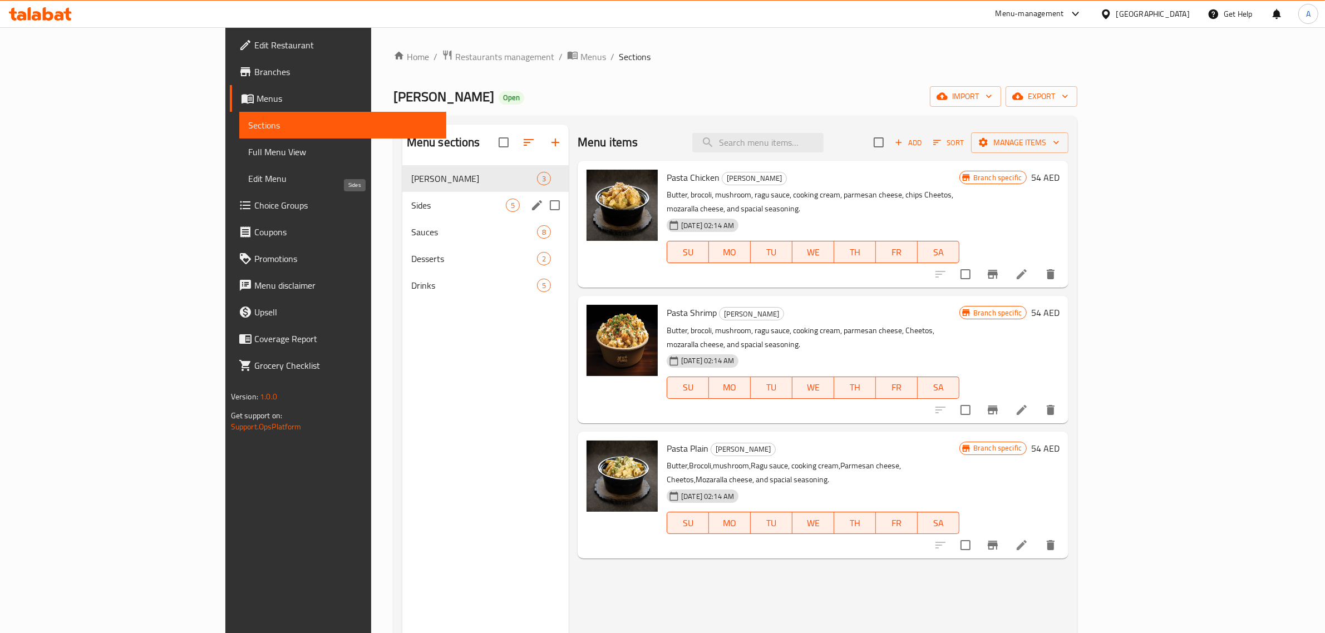
click at [411, 201] on span "Sides" at bounding box center [458, 205] width 95 height 13
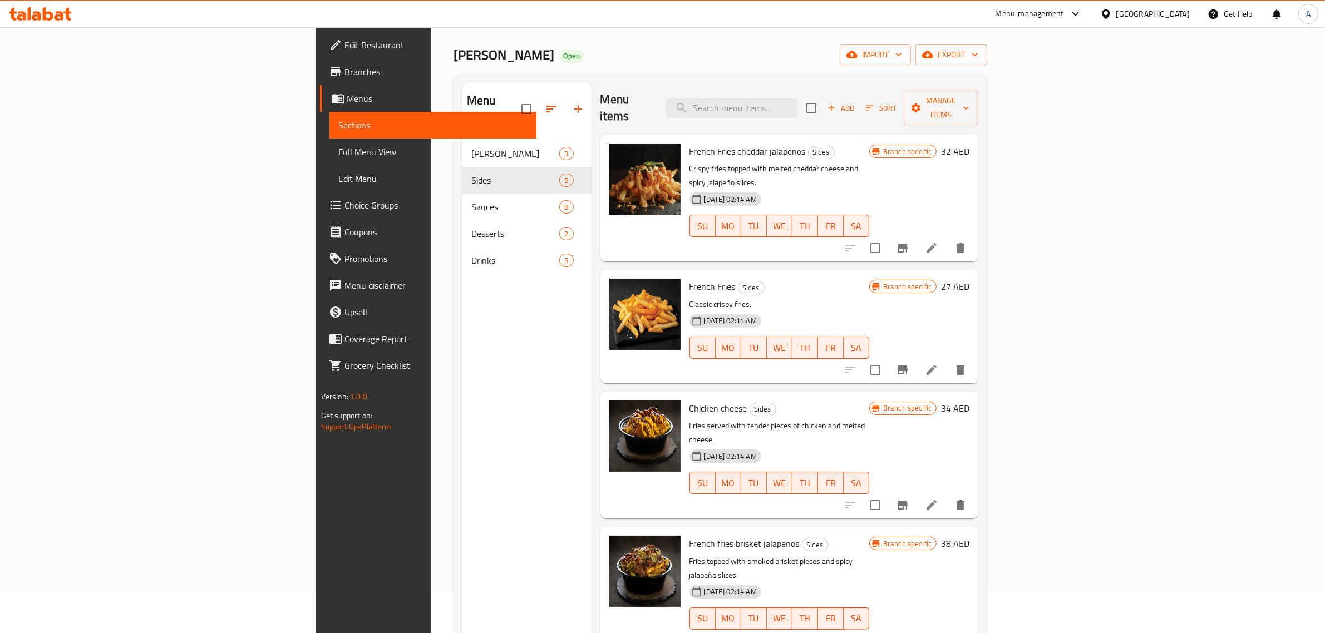
scroll to position [156, 0]
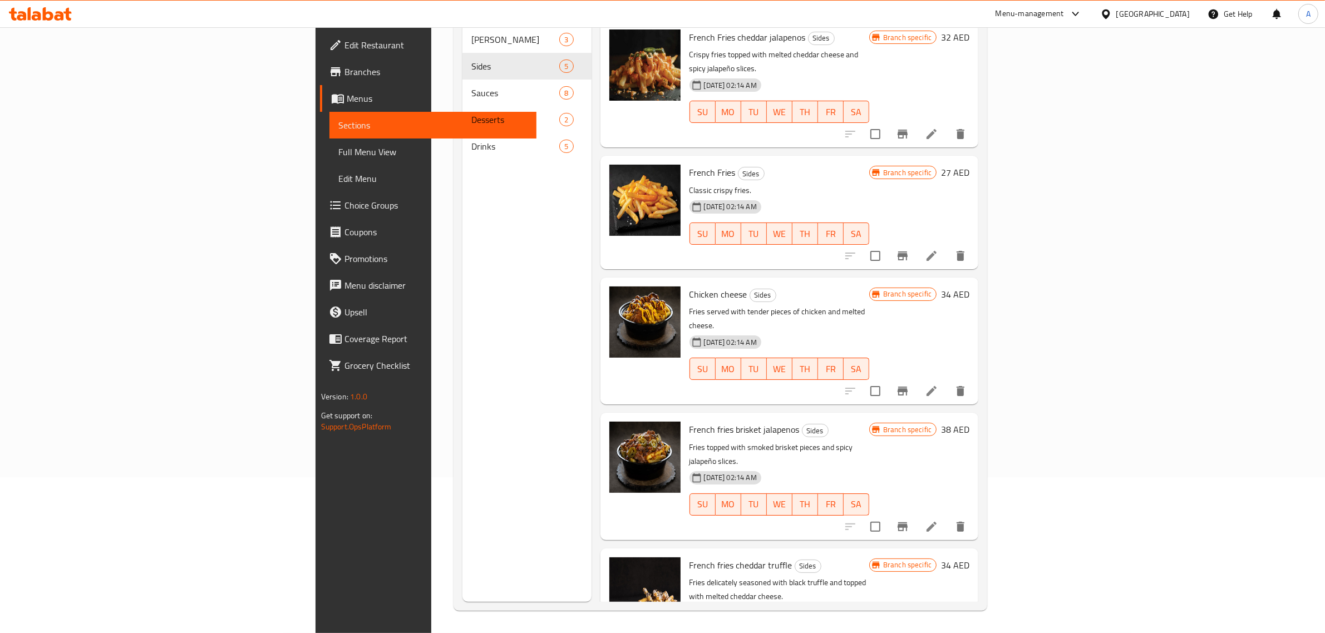
click at [462, 284] on div "Menu sections Mac Mingles 3 Sides 5 Sauces 8 Desserts 2 Drinks 5" at bounding box center [526, 285] width 129 height 633
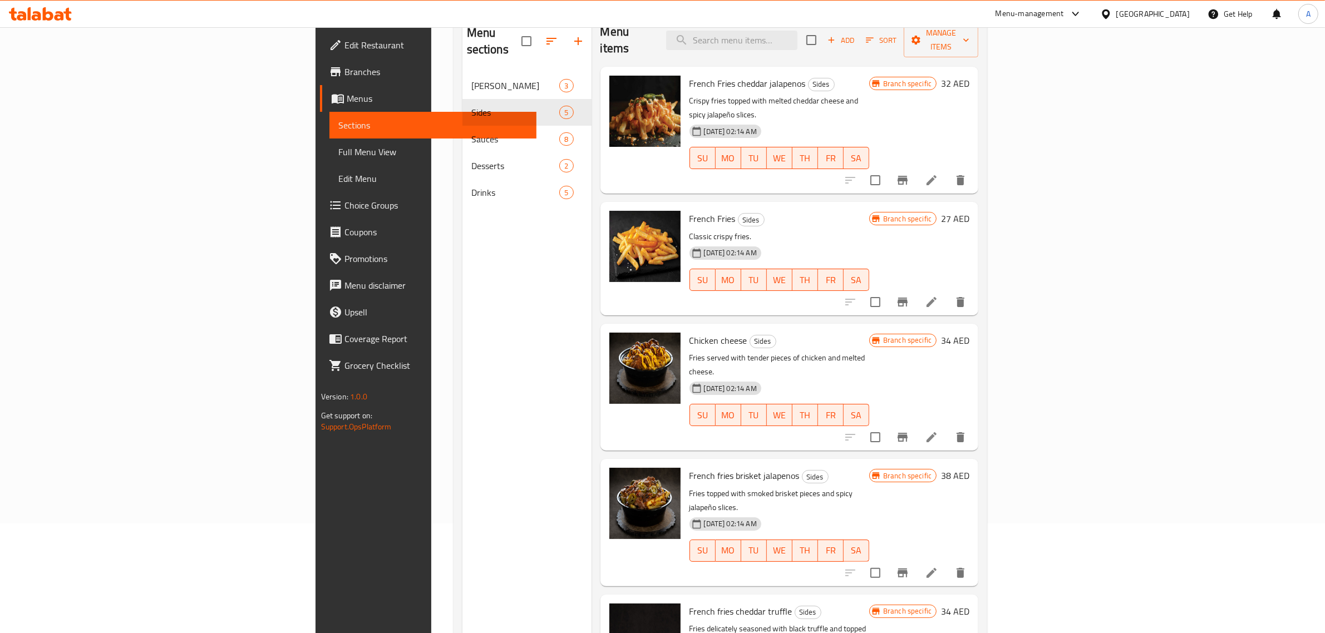
scroll to position [0, 0]
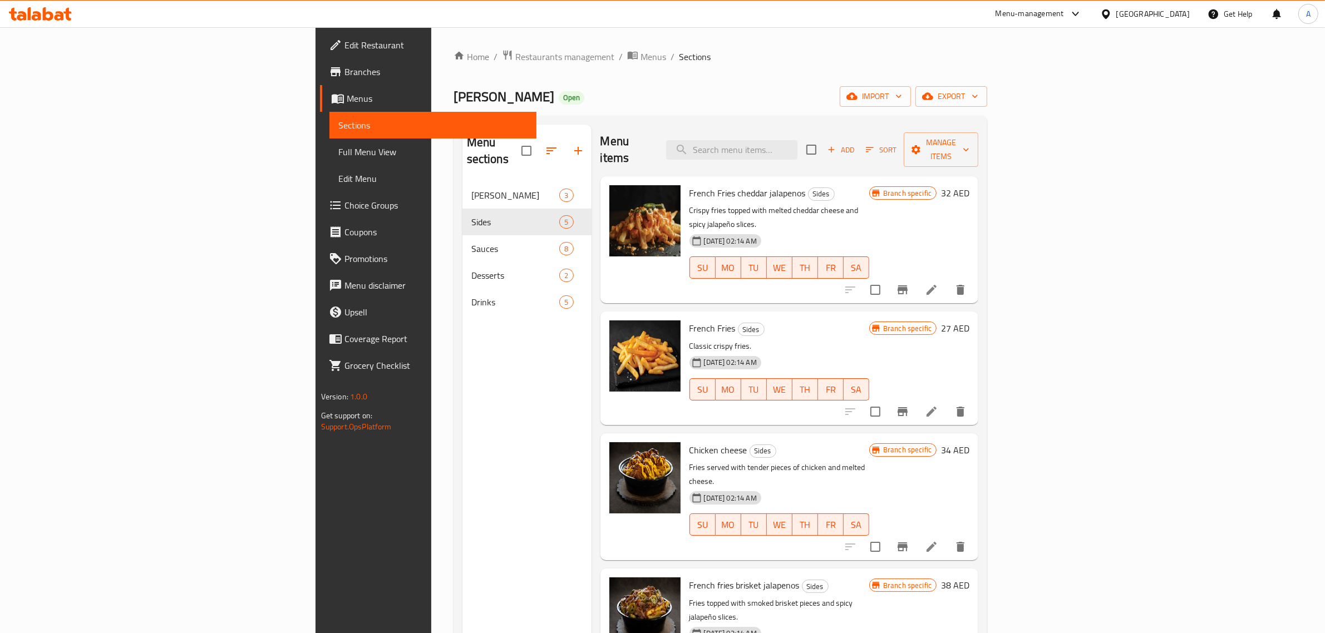
click at [462, 446] on div "Menu sections Mac Mingles 3 Sides 5 Sauces 8 Desserts 2 Drinks 5" at bounding box center [526, 441] width 129 height 633
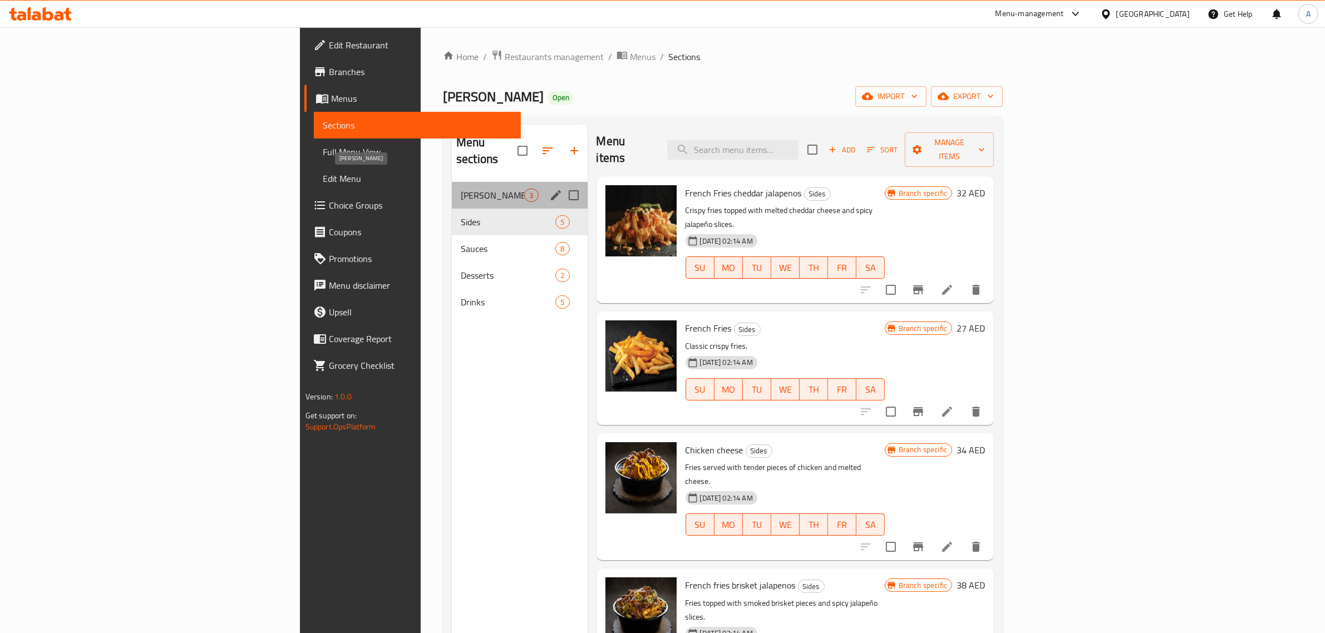
click at [461, 189] on span "[PERSON_NAME]" at bounding box center [492, 195] width 63 height 13
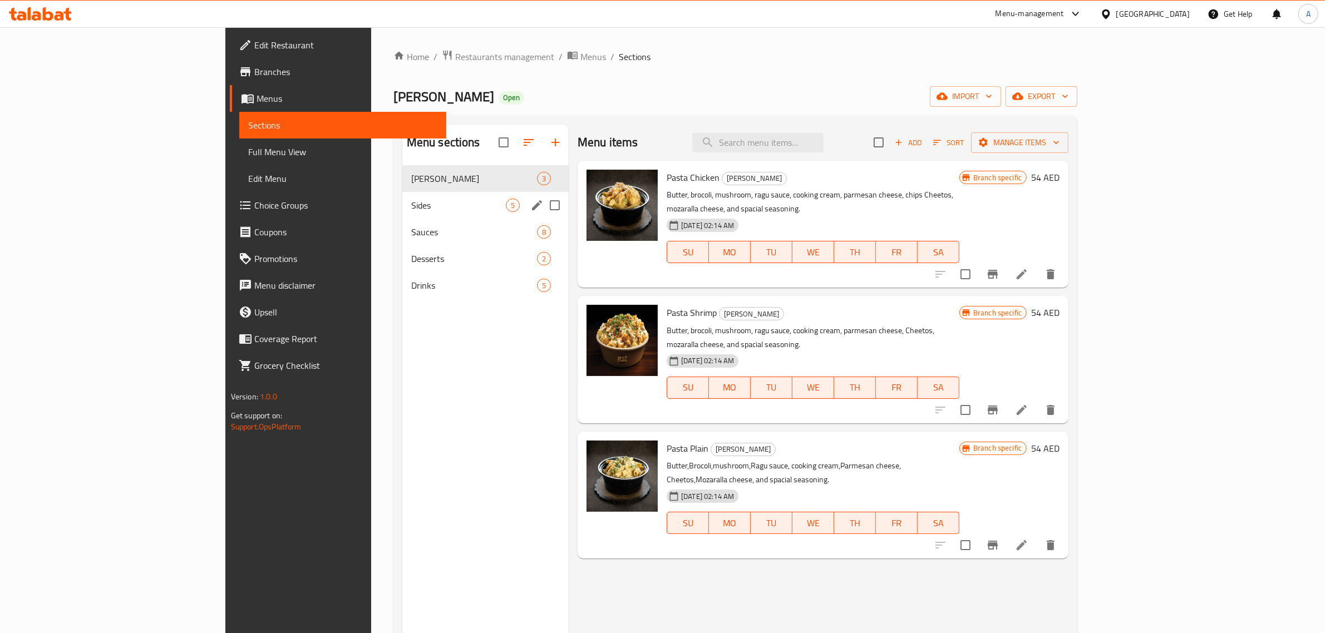
click at [411, 209] on span "Sides" at bounding box center [458, 205] width 95 height 13
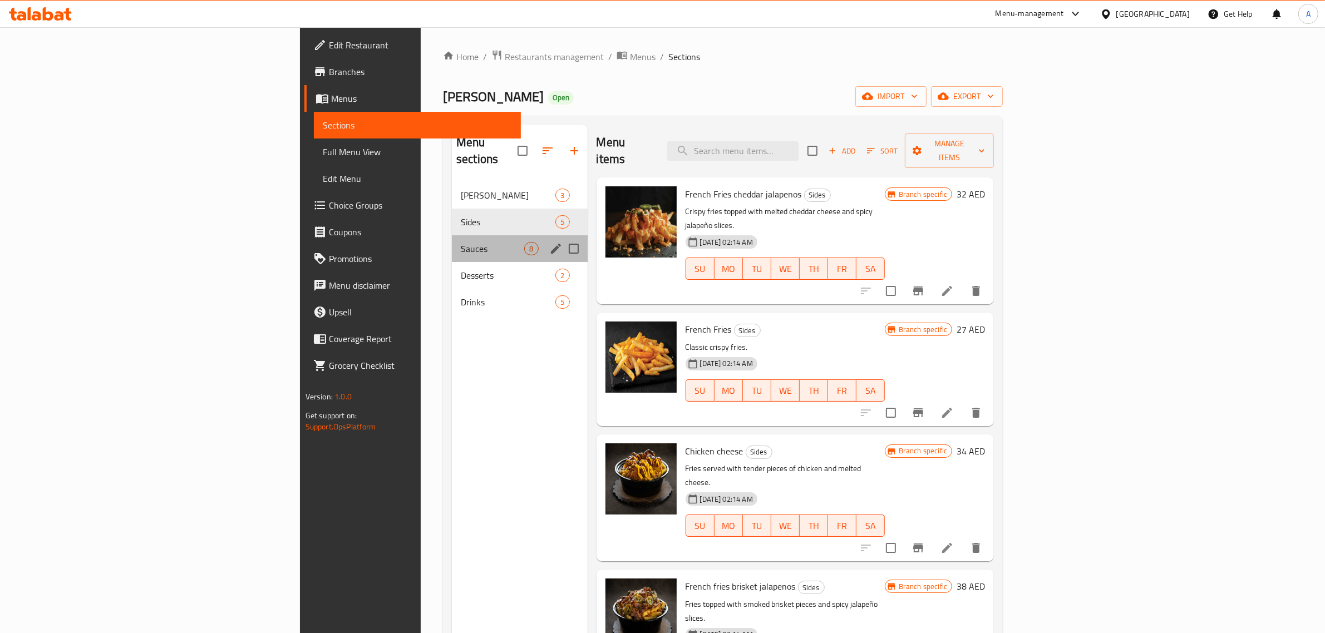
click at [452, 240] on div "Sauces 8" at bounding box center [520, 248] width 136 height 27
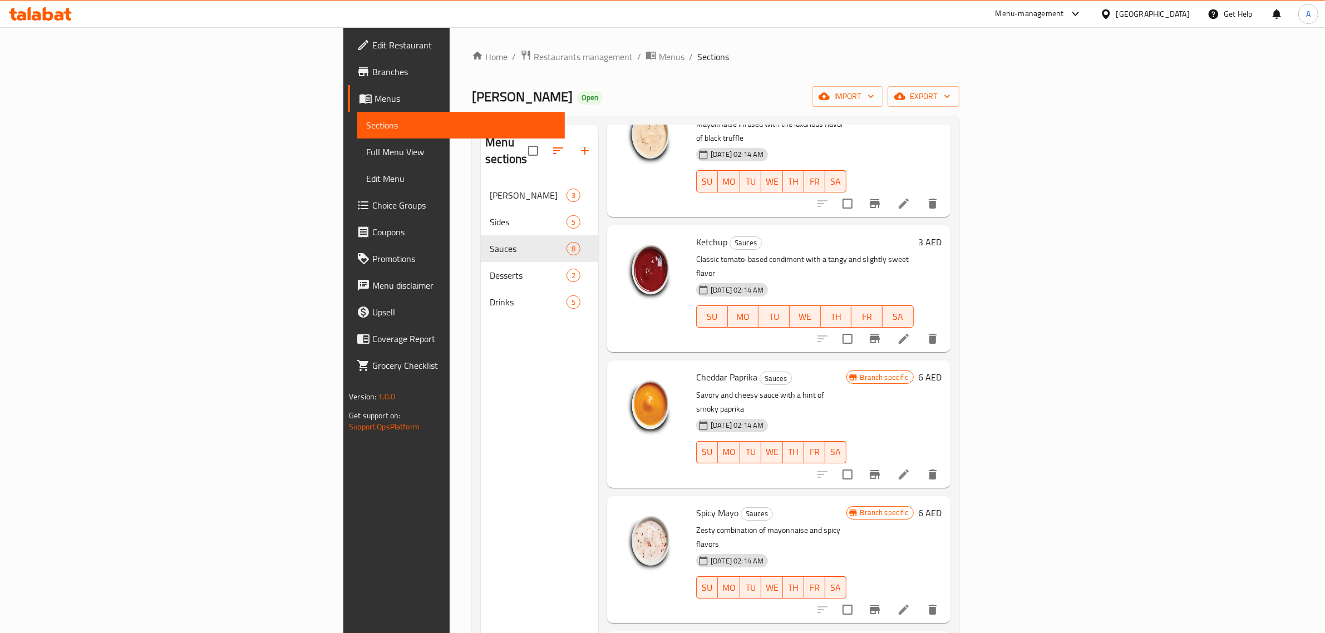
scroll to position [1, 0]
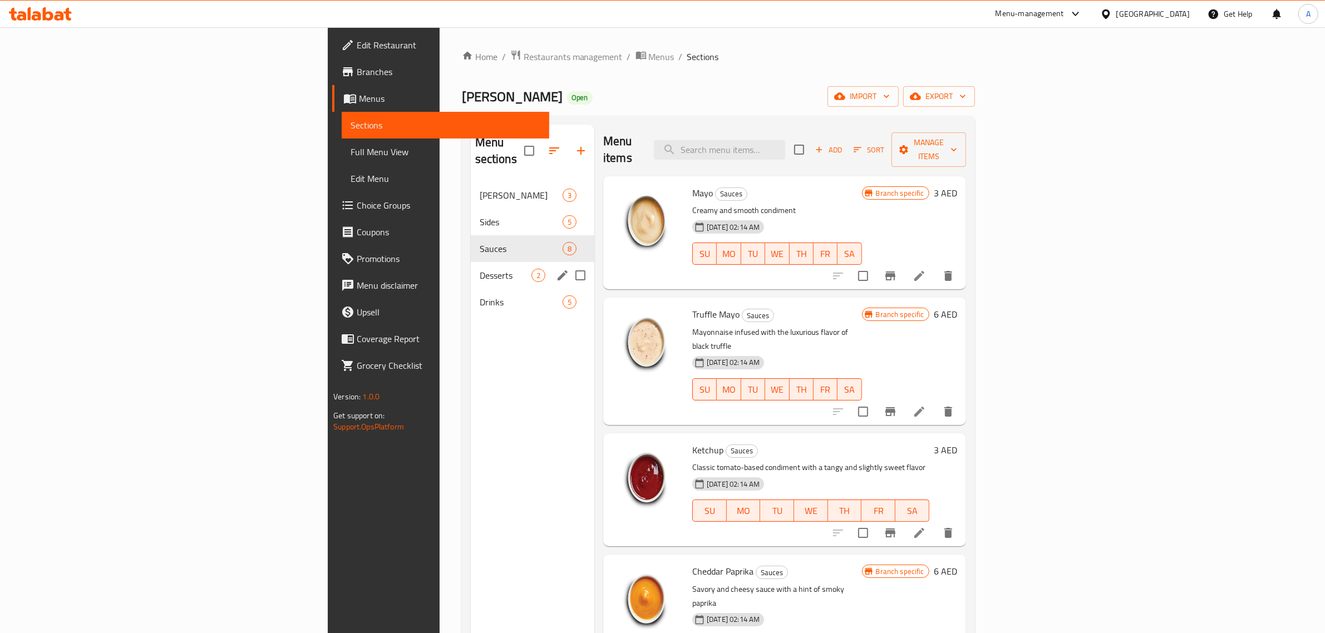
click at [480, 269] on span "Desserts" at bounding box center [506, 275] width 52 height 13
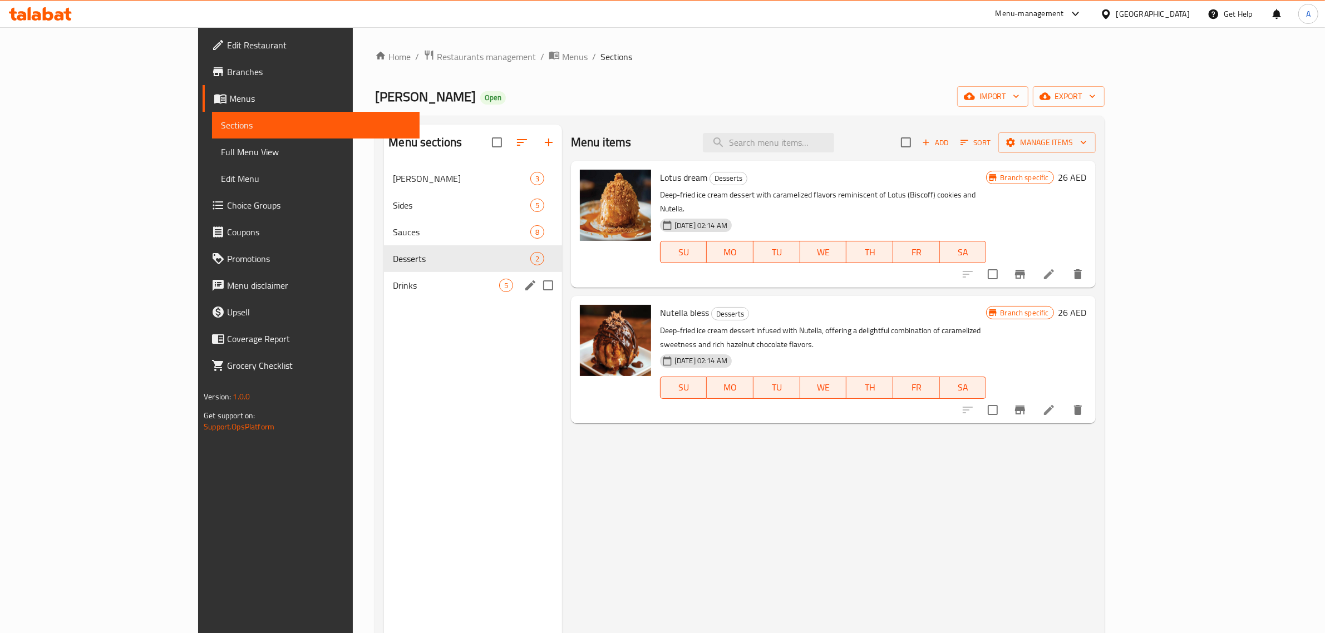
click at [384, 293] on div "Drinks 5" at bounding box center [473, 285] width 178 height 27
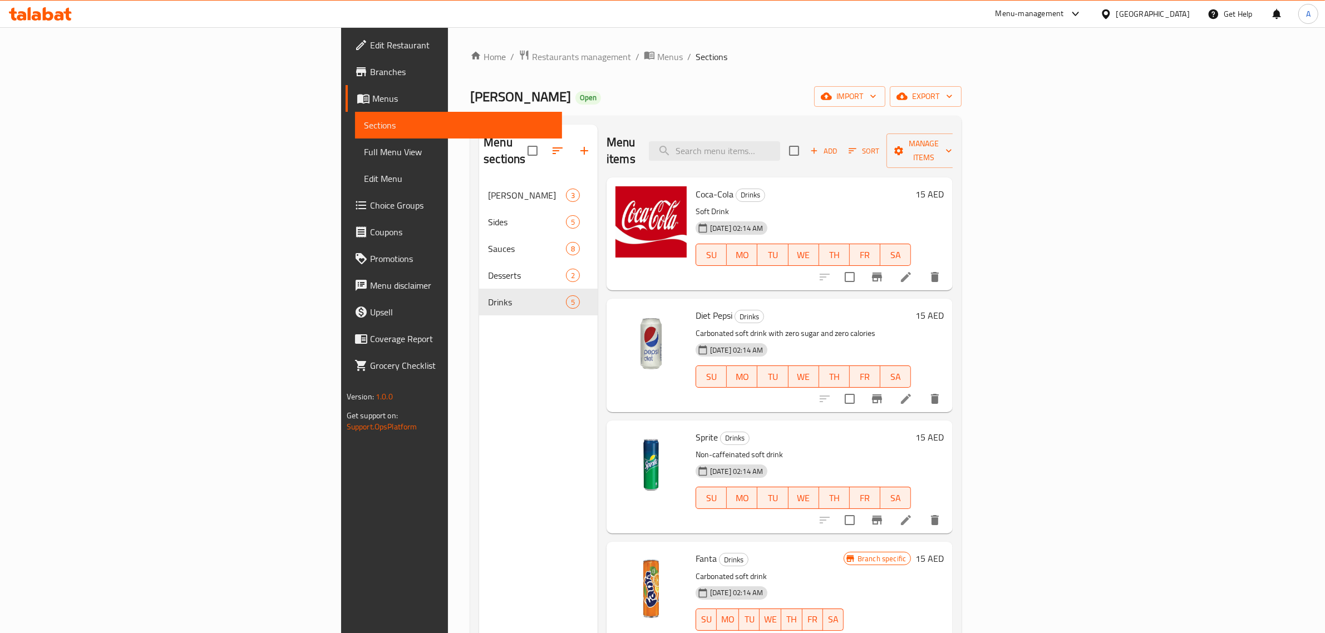
click at [448, 42] on div "Home / Restaurants management / Menus / Sections Mac Mingles Open import export…" at bounding box center [716, 408] width 536 height 762
click at [532, 56] on span "Restaurants management" at bounding box center [581, 56] width 99 height 13
